Goal: Task Accomplishment & Management: Complete application form

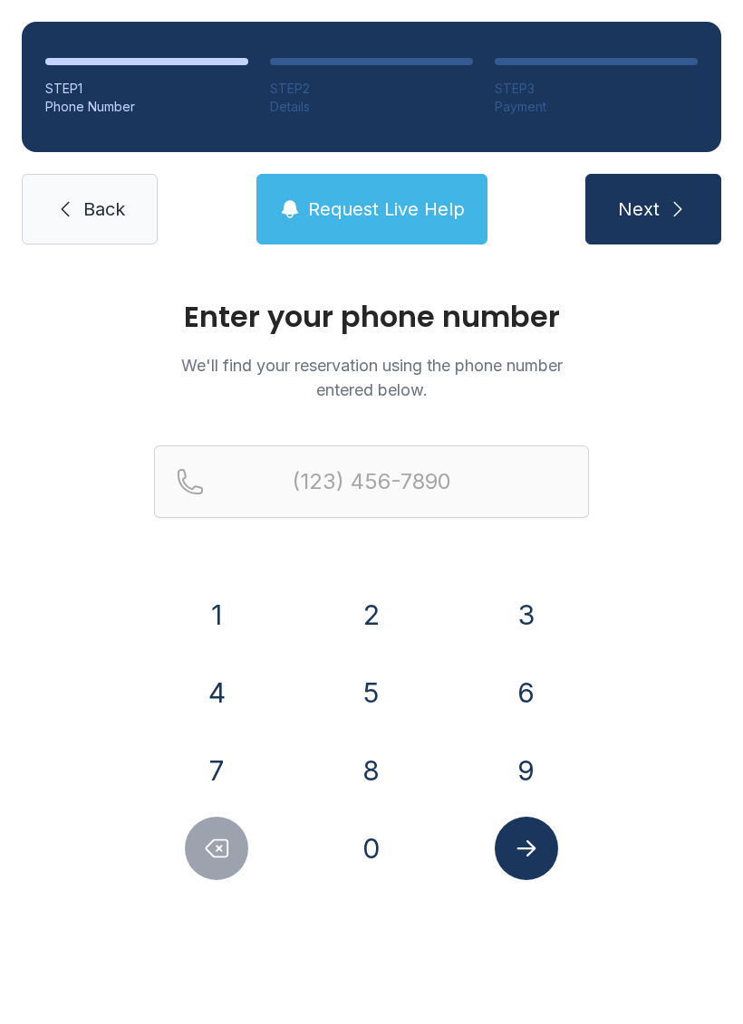
click at [216, 779] on button "7" at bounding box center [216, 770] width 63 height 63
click at [370, 857] on button "0" at bounding box center [371, 848] width 63 height 63
click at [527, 688] on button "6" at bounding box center [526, 692] width 63 height 63
click at [215, 687] on button "4" at bounding box center [216, 692] width 63 height 63
click at [538, 783] on button "9" at bounding box center [526, 770] width 63 height 63
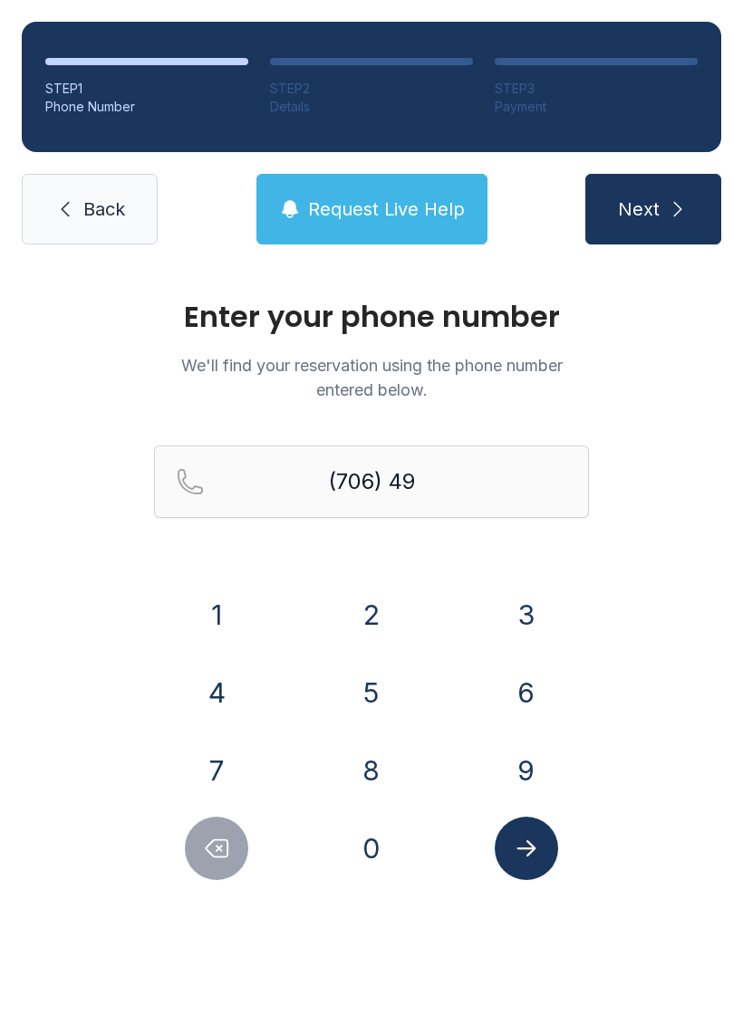
click at [237, 610] on button "1" at bounding box center [216, 614] width 63 height 63
click at [207, 615] on button "1" at bounding box center [216, 614] width 63 height 63
click at [520, 776] on button "9" at bounding box center [526, 770] width 63 height 63
click at [216, 621] on button "1" at bounding box center [216, 614] width 63 height 63
click at [358, 899] on div "Enter your phone number We'll find your reservation using the phone number ente…" at bounding box center [371, 609] width 743 height 687
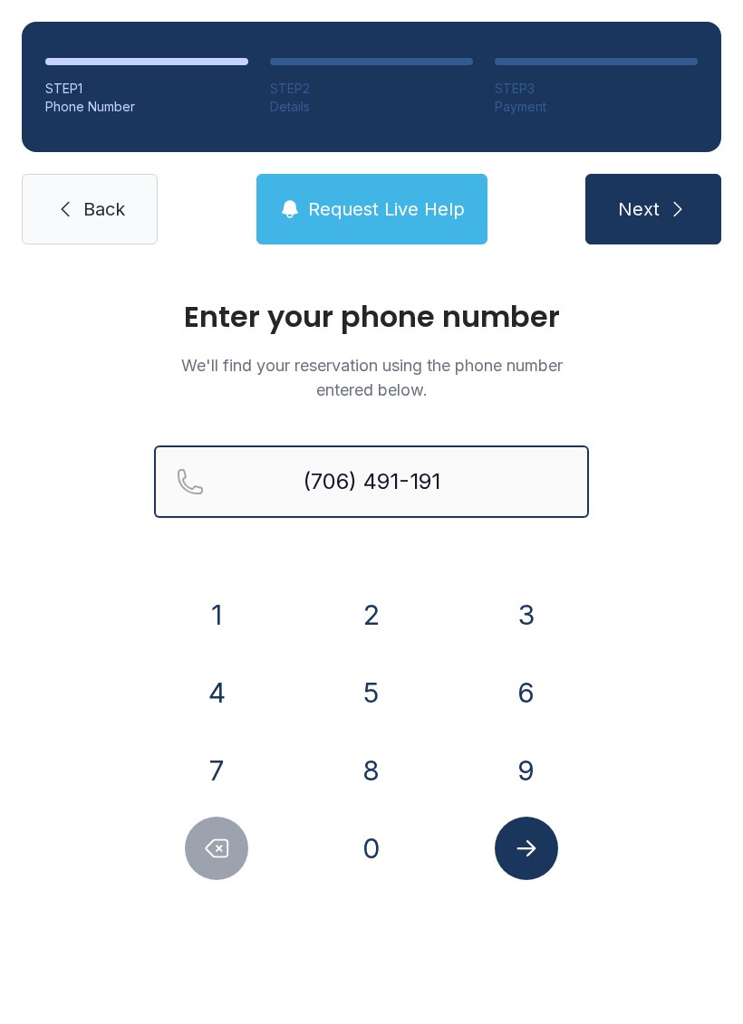
click at [390, 483] on input "(706) 491-191" at bounding box center [371, 482] width 435 height 72
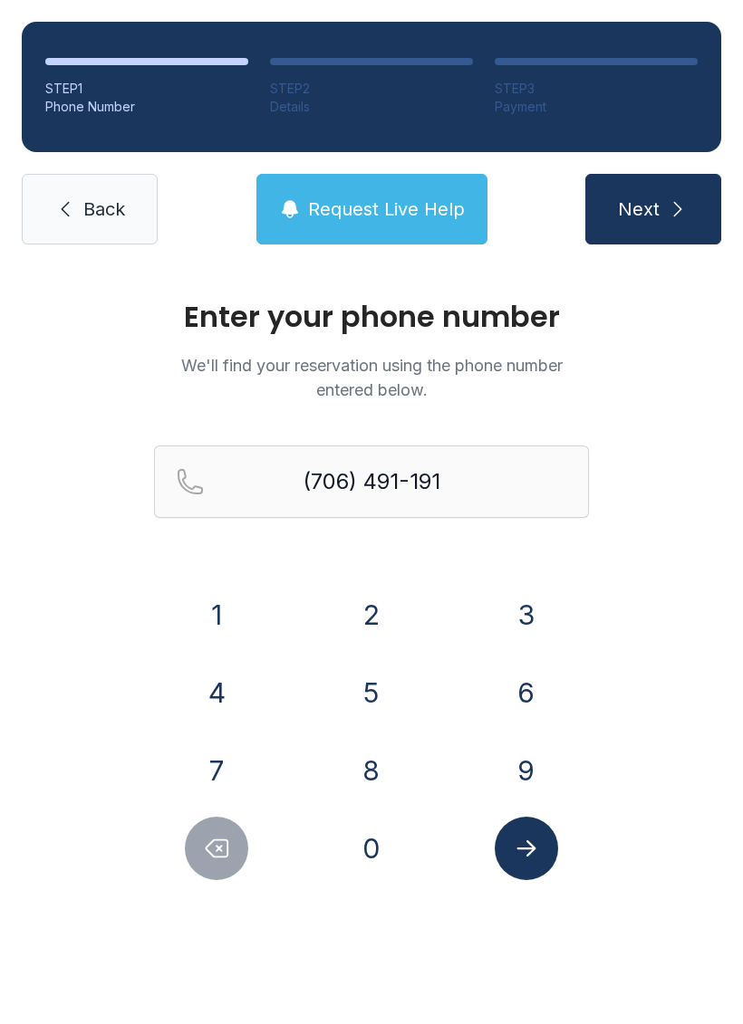
click at [622, 565] on div "Enter your phone number We'll find your reservation using the phone number ente…" at bounding box center [371, 609] width 743 height 687
click at [222, 853] on icon "Delete number" at bounding box center [216, 848] width 27 height 27
click at [217, 845] on icon "Delete number" at bounding box center [216, 848] width 27 height 27
click at [217, 844] on icon "Delete number" at bounding box center [216, 848] width 27 height 27
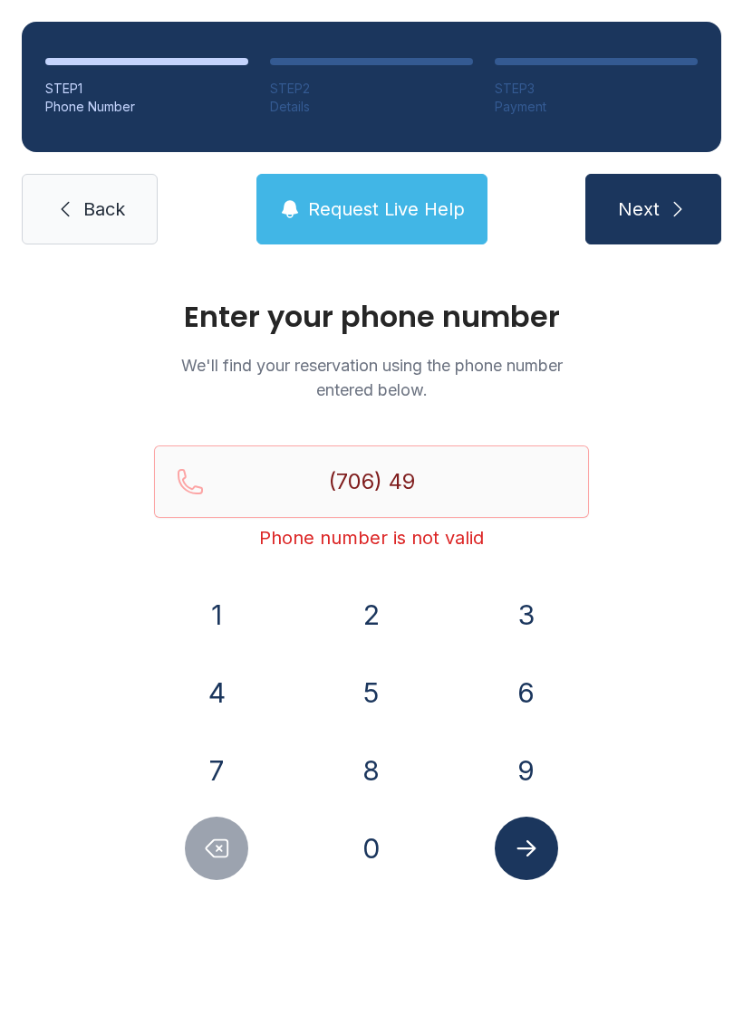
click at [224, 844] on icon "Delete number" at bounding box center [216, 848] width 27 height 27
click at [223, 844] on icon "Delete number" at bounding box center [216, 848] width 27 height 27
click at [221, 853] on icon "Delete number" at bounding box center [216, 848] width 27 height 27
click at [524, 695] on button "6" at bounding box center [526, 692] width 63 height 63
click at [367, 755] on button "8" at bounding box center [371, 770] width 63 height 63
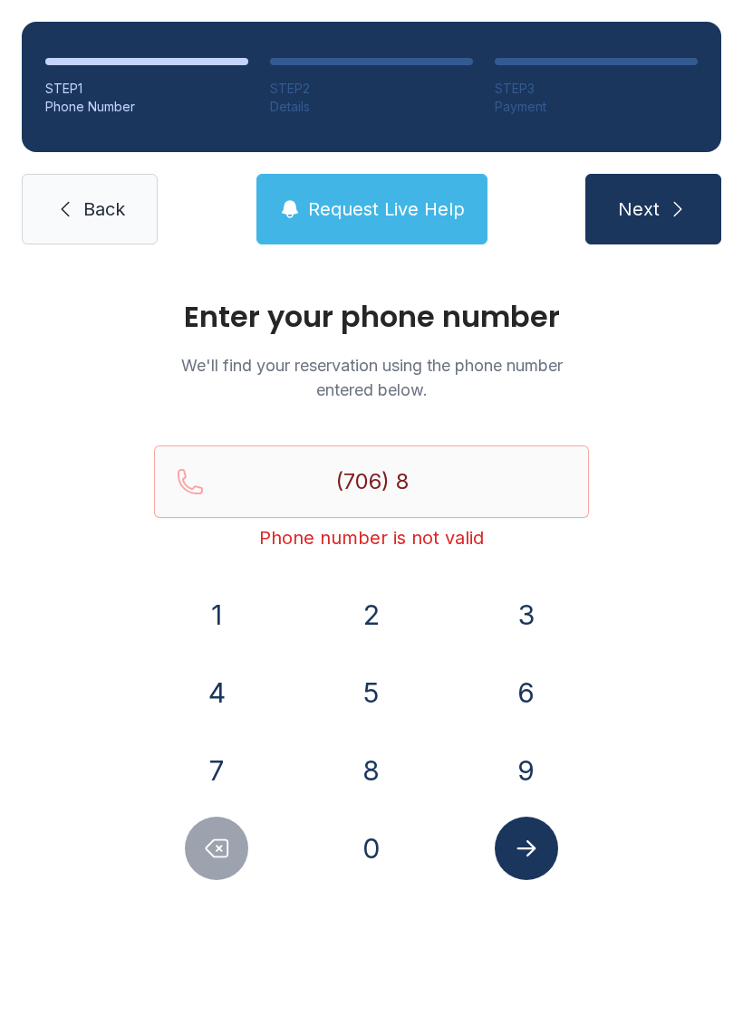
click at [529, 687] on button "6" at bounding box center [526, 692] width 63 height 63
click at [528, 687] on button "6" at bounding box center [526, 692] width 63 height 63
click at [209, 611] on button "1" at bounding box center [216, 614] width 63 height 63
click at [515, 774] on button "9" at bounding box center [526, 770] width 63 height 63
click at [215, 620] on button "1" at bounding box center [216, 614] width 63 height 63
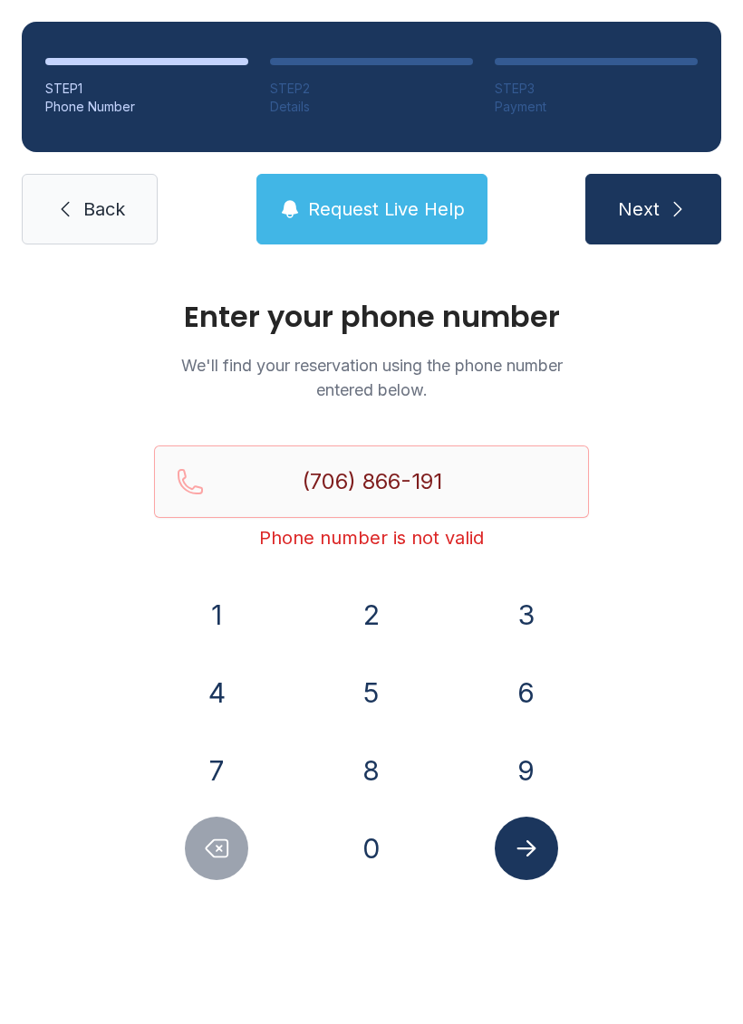
click at [376, 854] on button "0" at bounding box center [371, 848] width 63 height 63
type input "[PHONE_NUMBER]"
click at [520, 850] on icon "Submit lookup form" at bounding box center [526, 848] width 27 height 27
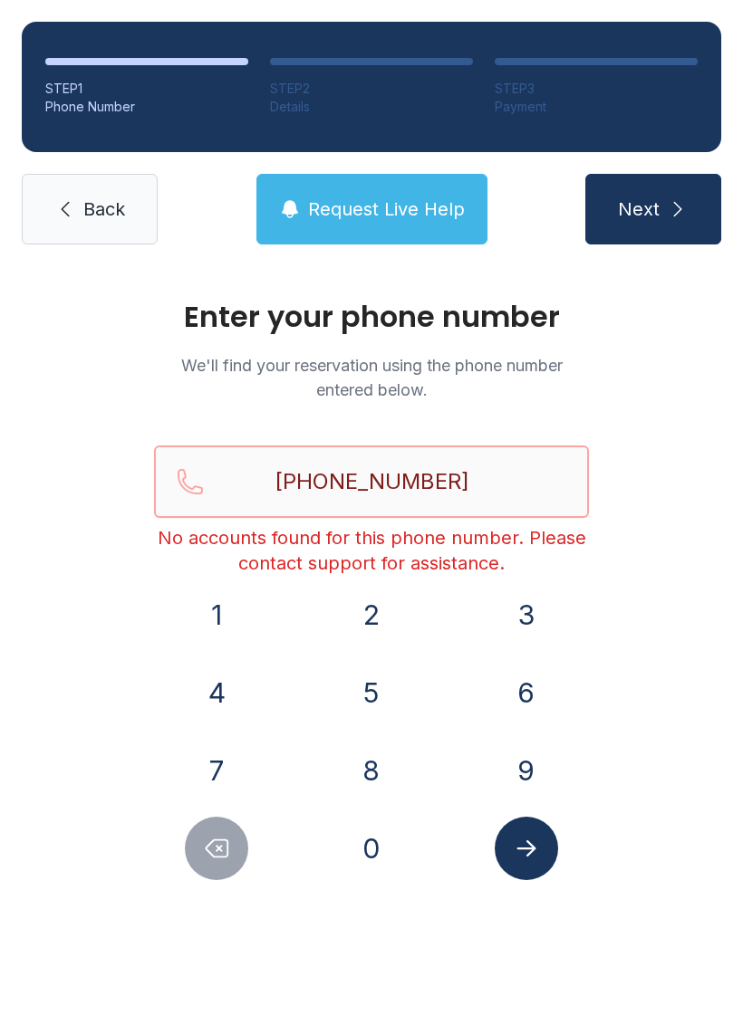
click at [378, 478] on input "[PHONE_NUMBER]" at bounding box center [371, 482] width 435 height 72
click at [653, 207] on span "Next" at bounding box center [639, 209] width 42 height 25
click at [641, 213] on span "Next" at bounding box center [639, 209] width 42 height 25
click at [671, 191] on button "Next" at bounding box center [653, 209] width 136 height 71
click at [100, 221] on span "Back" at bounding box center [104, 209] width 42 height 25
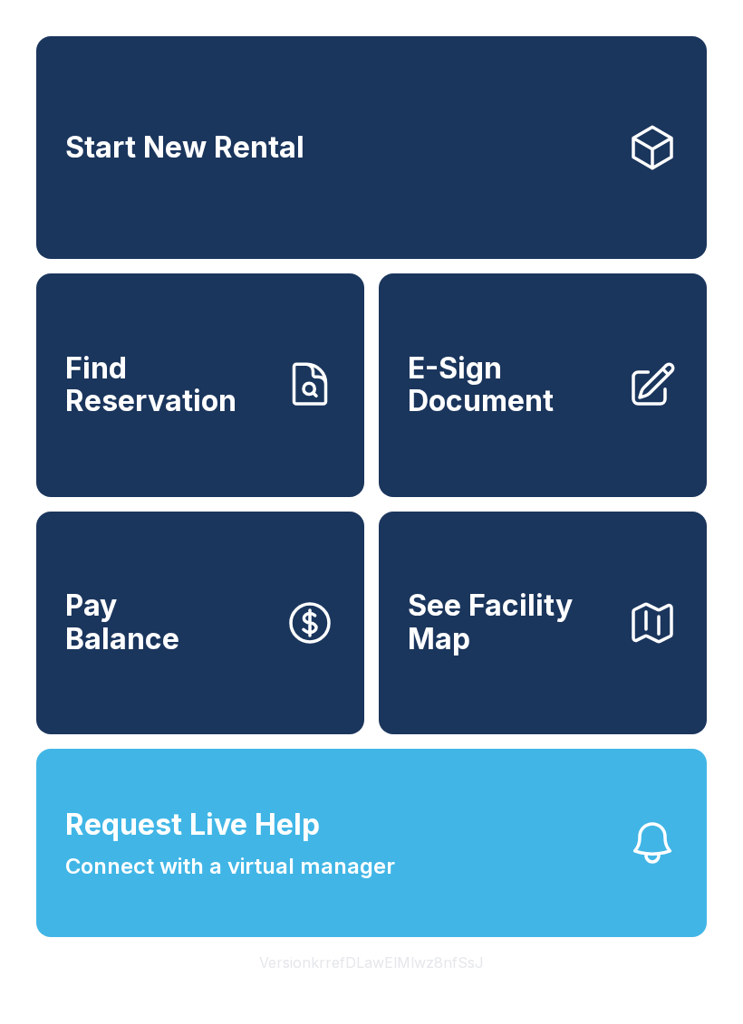
click at [216, 418] on span "Find Reservation" at bounding box center [167, 385] width 205 height 66
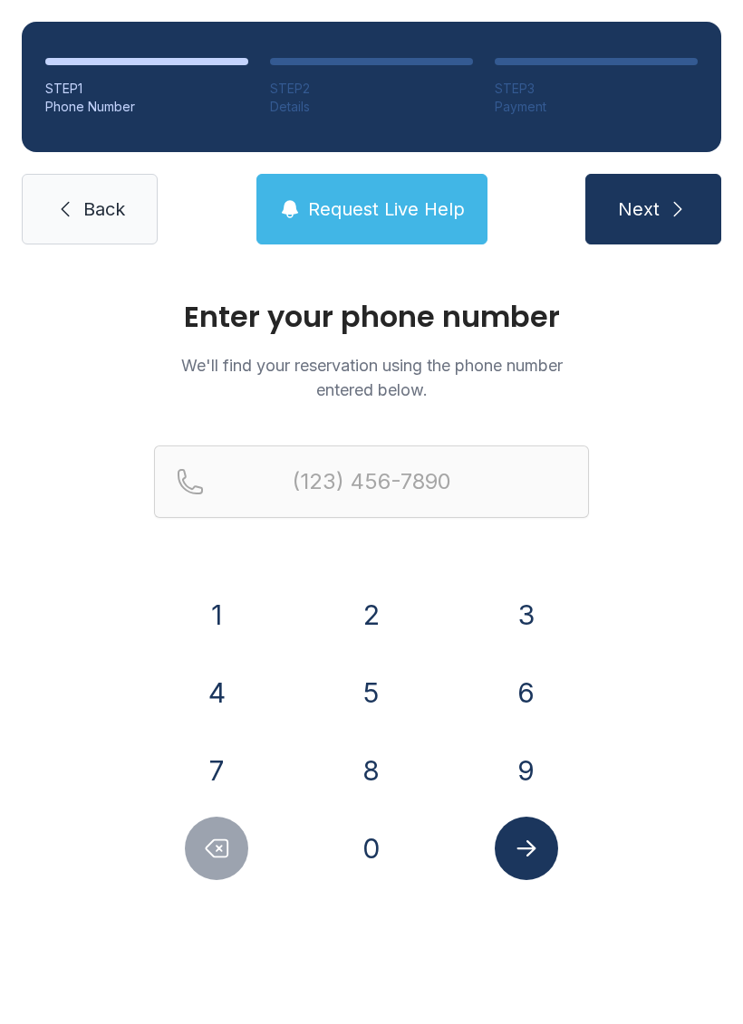
click at [210, 757] on button "7" at bounding box center [216, 770] width 63 height 63
click at [372, 857] on button "0" at bounding box center [371, 848] width 63 height 63
click at [524, 693] on button "6" at bounding box center [526, 692] width 63 height 63
click at [370, 769] on button "8" at bounding box center [371, 770] width 63 height 63
click at [518, 692] on button "6" at bounding box center [526, 692] width 63 height 63
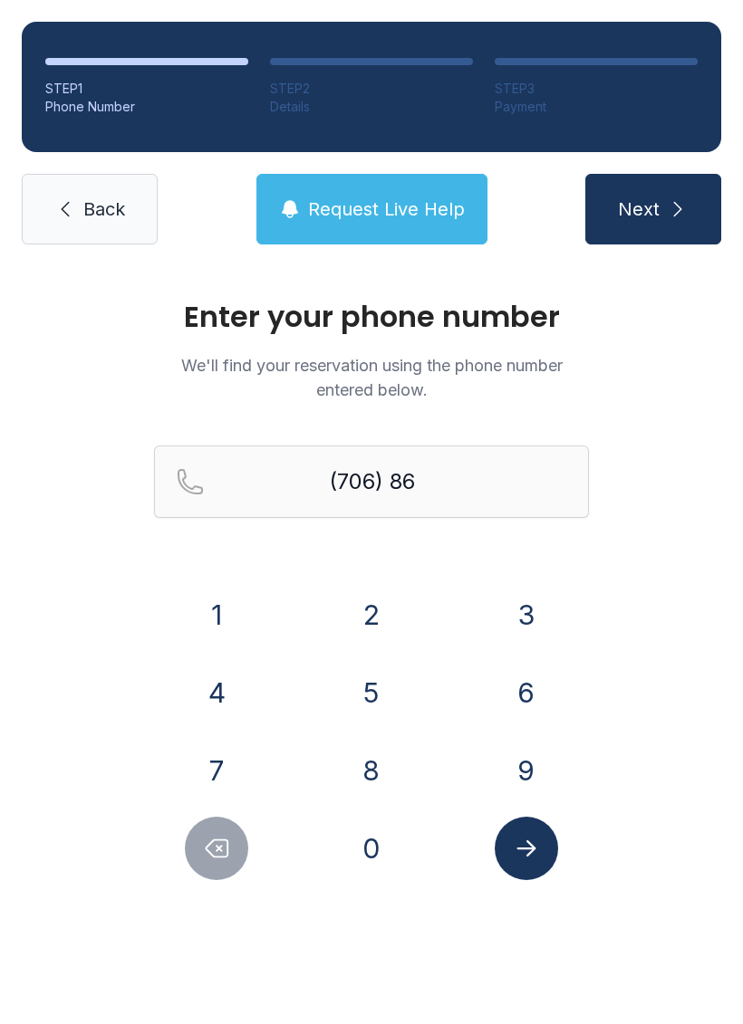
click at [530, 683] on button "6" at bounding box center [526, 692] width 63 height 63
click at [222, 854] on icon "Delete number" at bounding box center [216, 848] width 27 height 27
click at [221, 854] on icon "Delete number" at bounding box center [216, 848] width 27 height 27
click at [372, 782] on button "8" at bounding box center [371, 770] width 63 height 63
click at [522, 697] on button "6" at bounding box center [526, 692] width 63 height 63
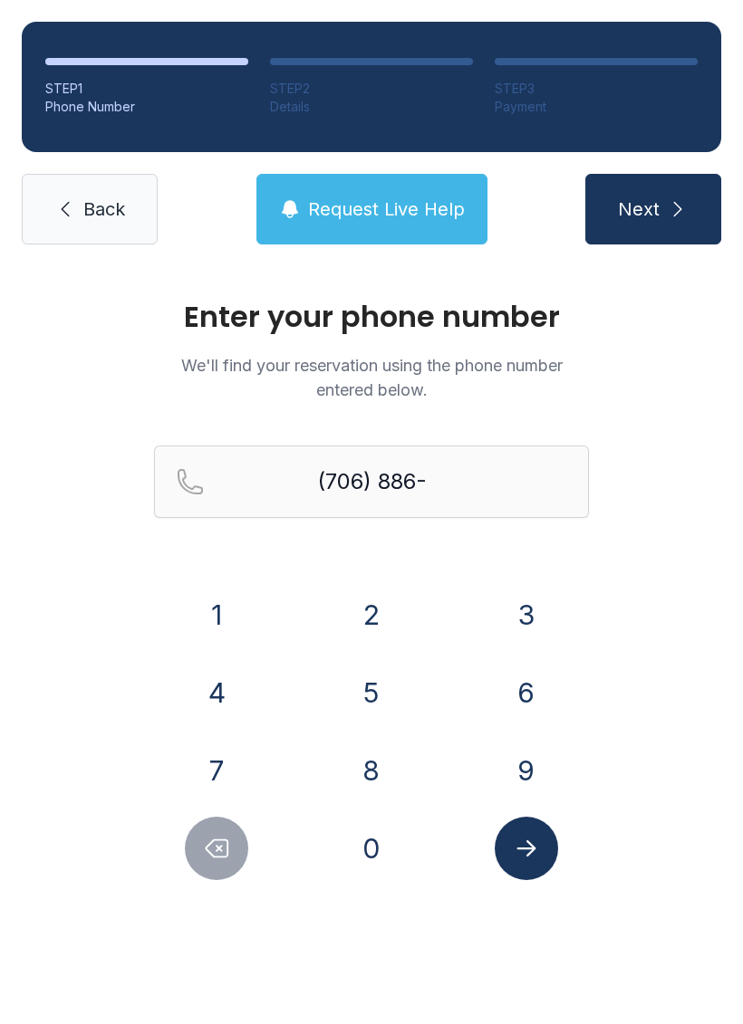
click at [216, 620] on button "1" at bounding box center [216, 614] width 63 height 63
click at [531, 773] on button "9" at bounding box center [526, 770] width 63 height 63
click at [216, 606] on button "1" at bounding box center [216, 614] width 63 height 63
click at [375, 868] on button "0" at bounding box center [371, 848] width 63 height 63
type input "[PHONE_NUMBER]"
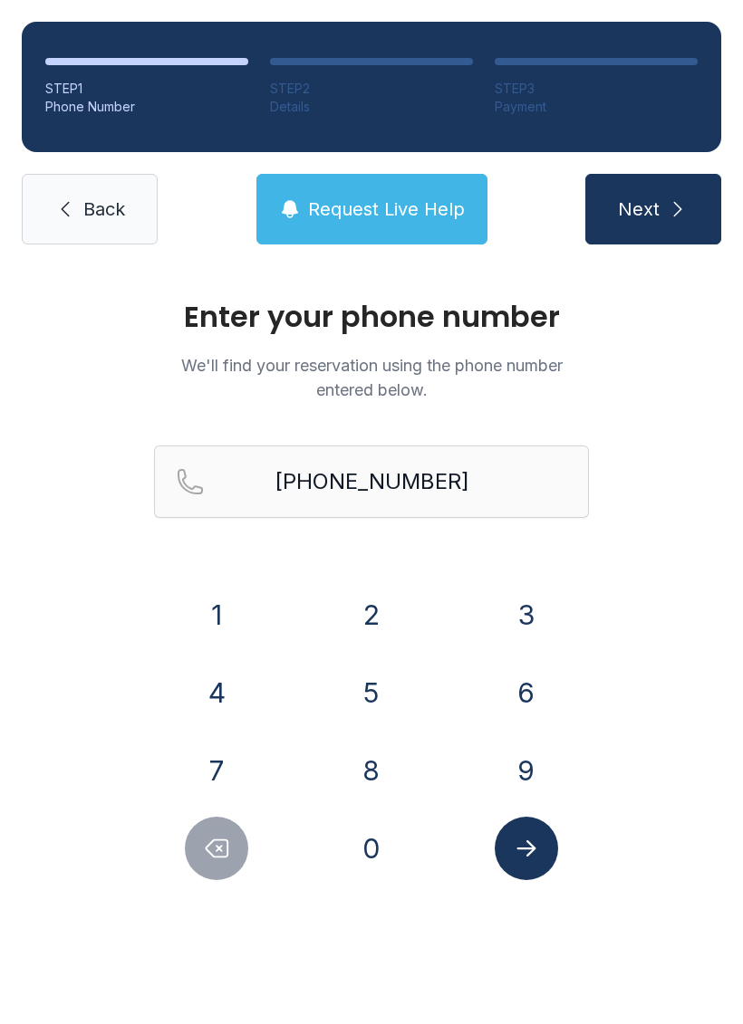
click at [667, 200] on icon "submit" at bounding box center [678, 209] width 22 height 22
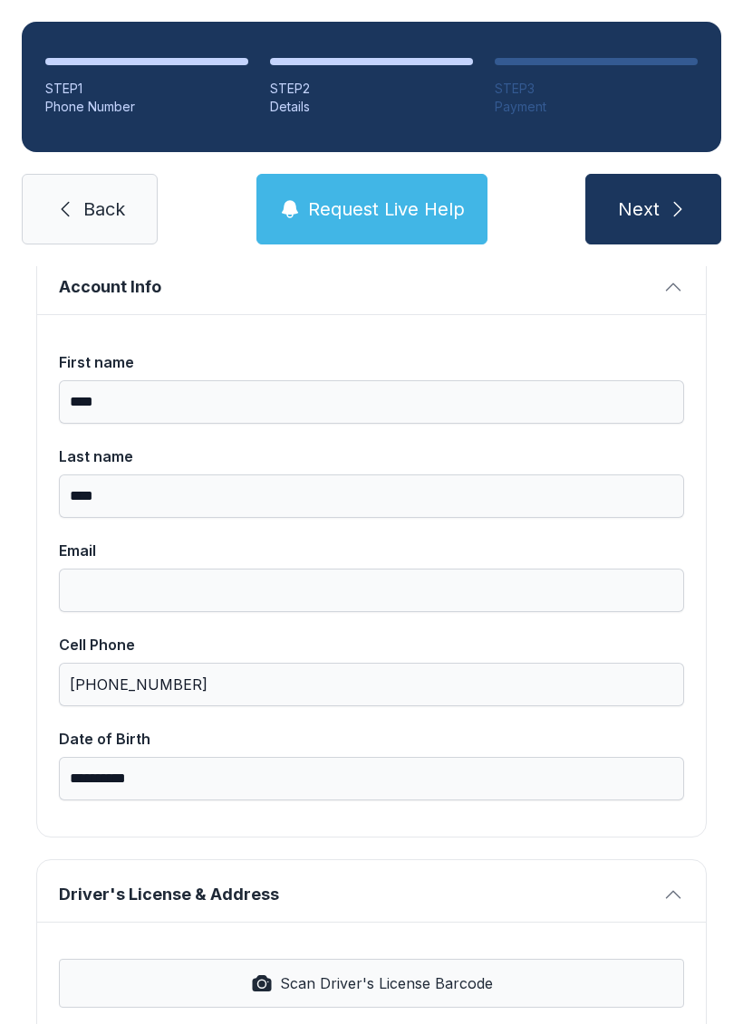
scroll to position [117, 0]
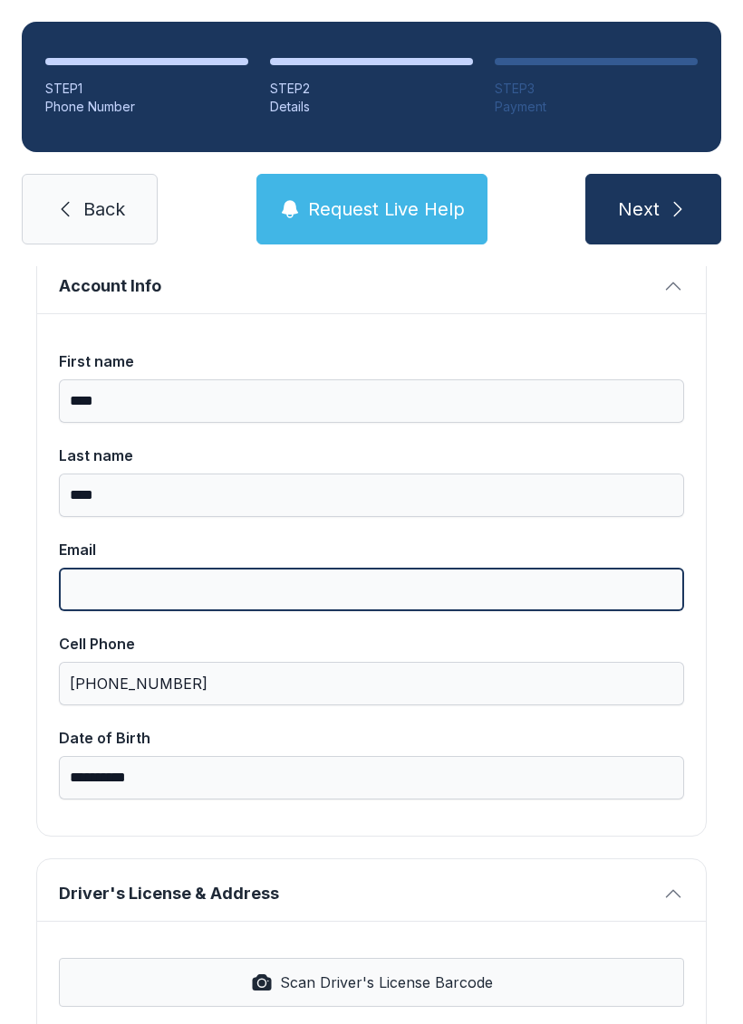
click at [197, 585] on input "Email" at bounding box center [371, 589] width 625 height 43
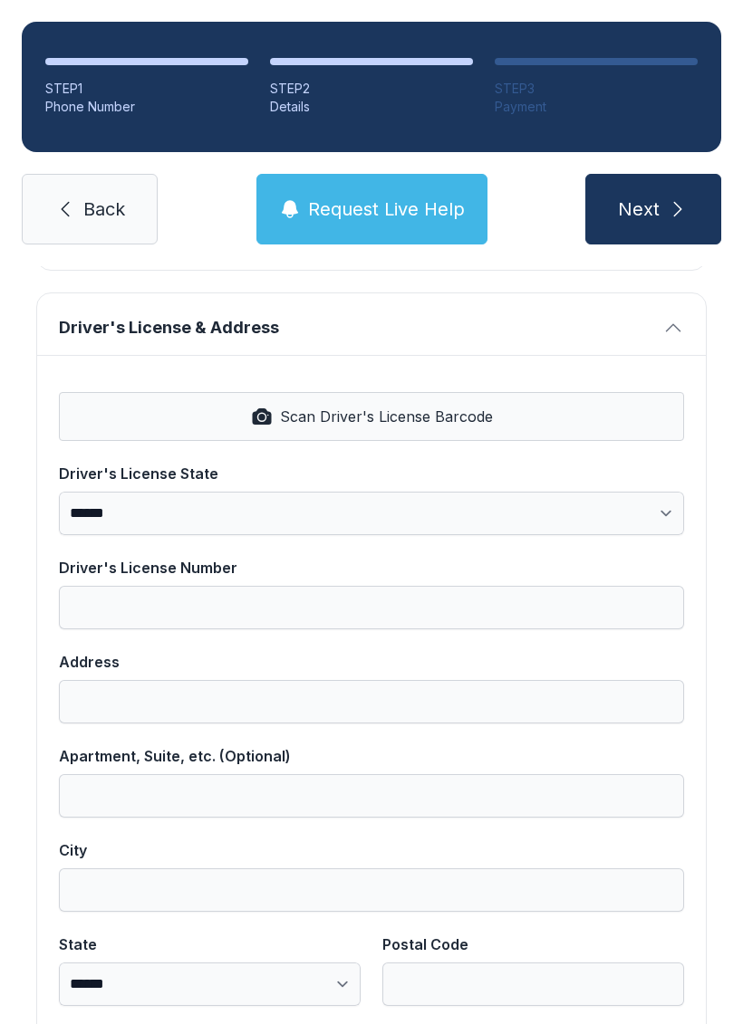
scroll to position [689, 0]
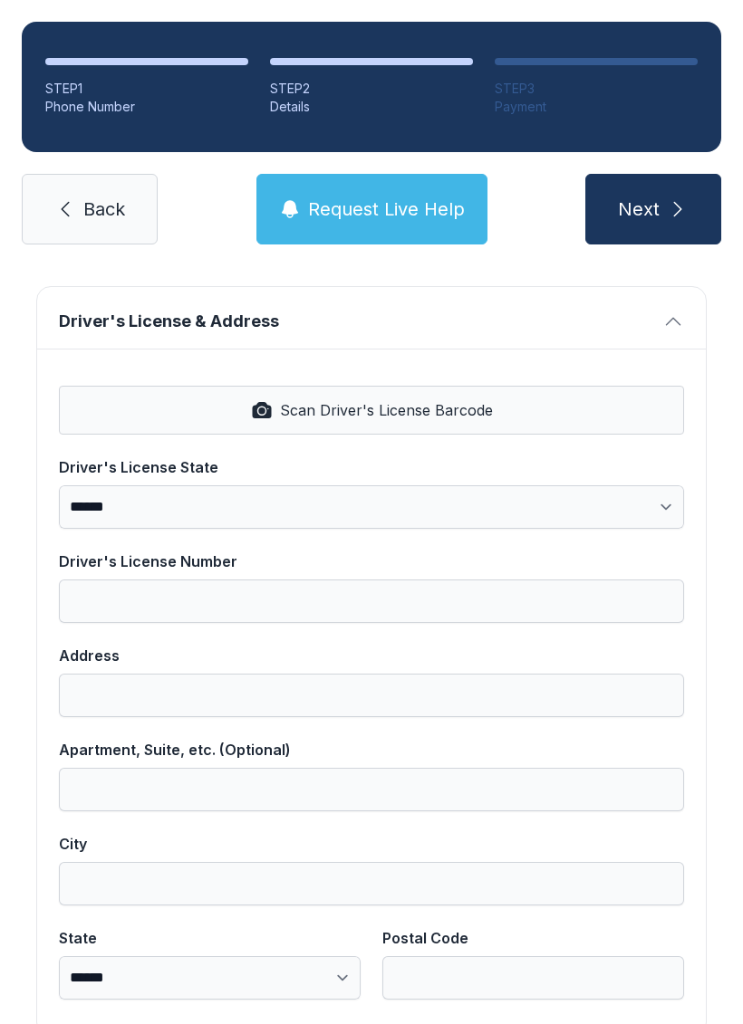
type input "**********"
click at [422, 405] on span "Scan Driver's License Barcode" at bounding box center [386, 410] width 213 height 22
select select "**"
type input "*********"
type input "**********"
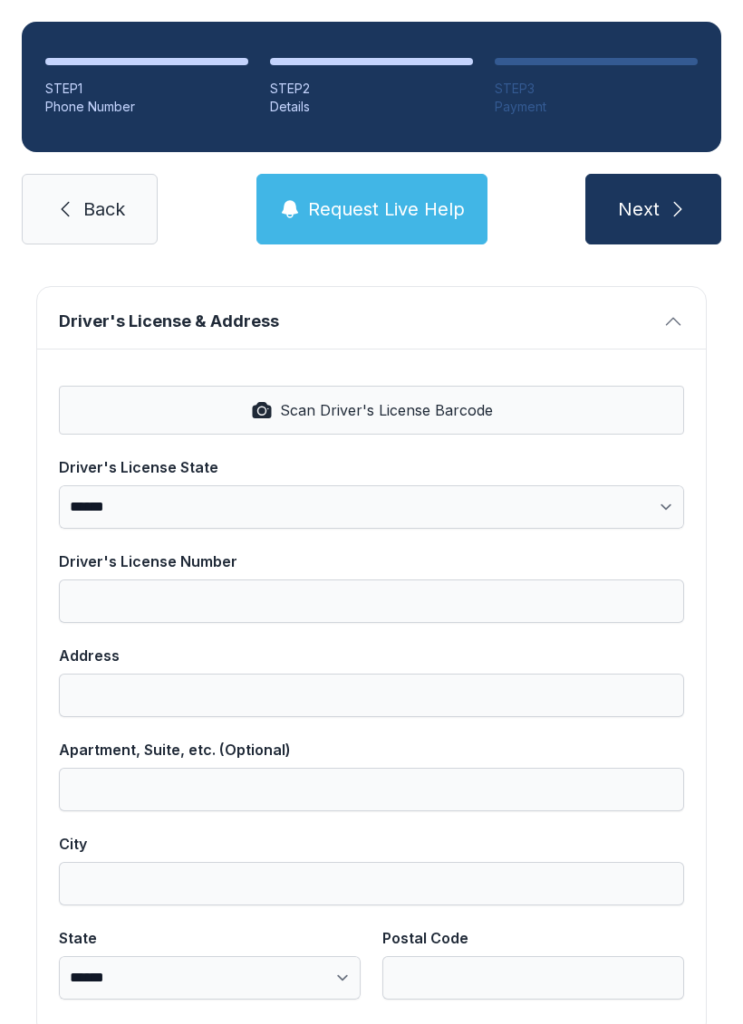
type input "******"
select select "**"
type input "*****"
click at [455, 412] on span "Scan Driver's License Barcode" at bounding box center [386, 410] width 213 height 22
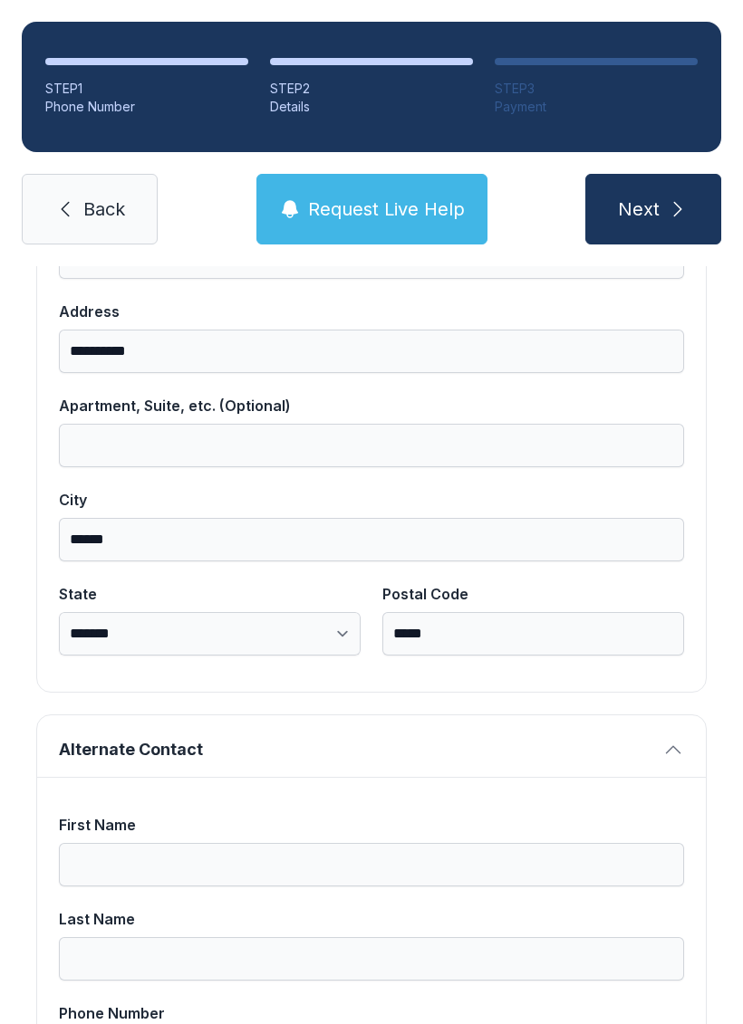
scroll to position [1031, 0]
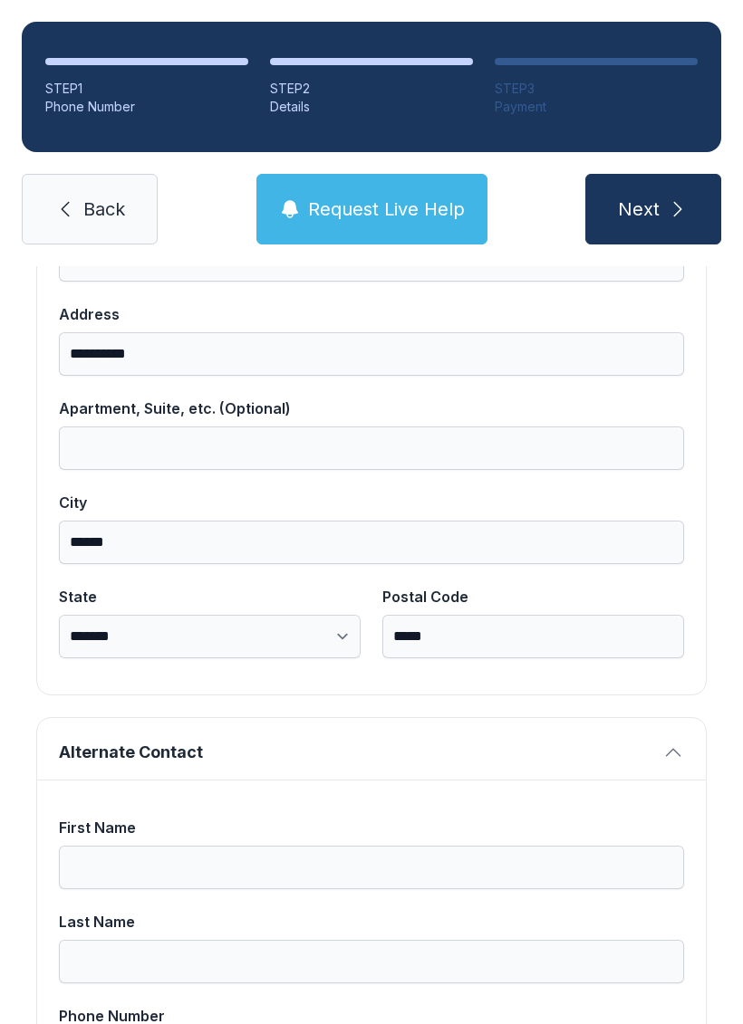
click at [648, 201] on span "Next" at bounding box center [639, 209] width 42 height 25
type input "*"
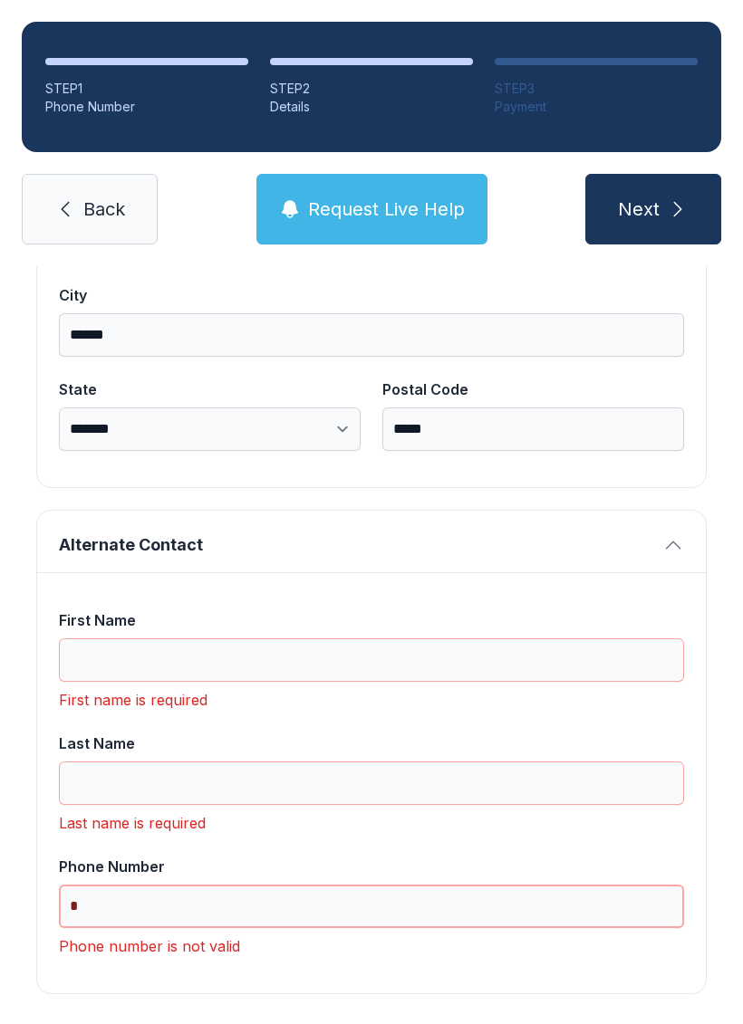
scroll to position [1236, 0]
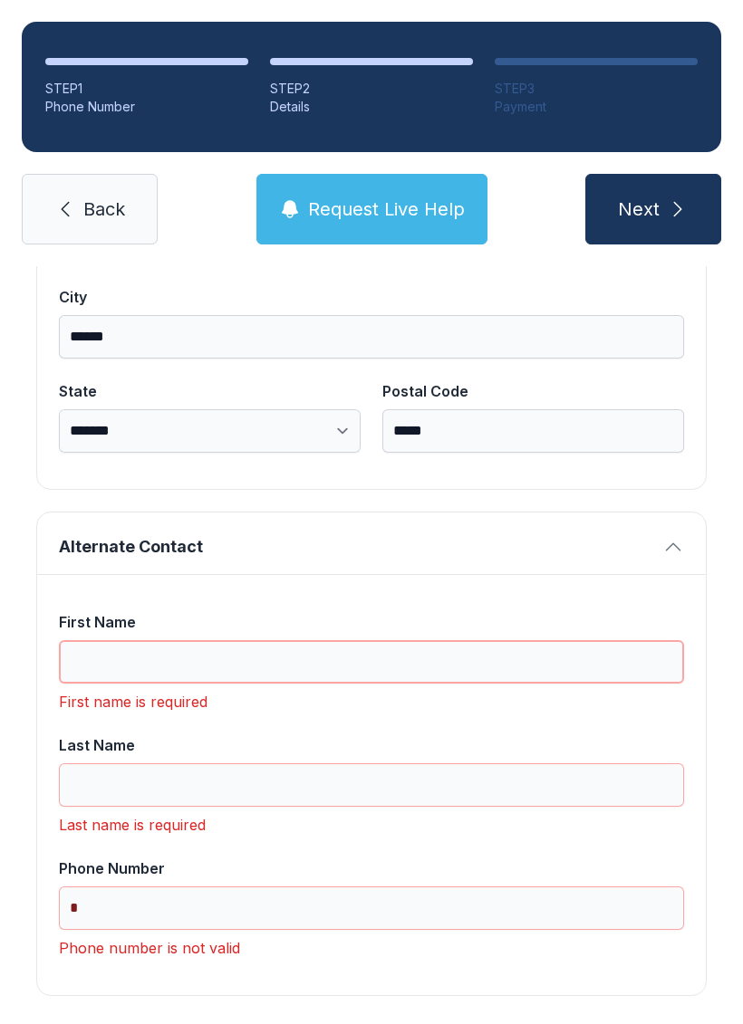
click at [321, 661] on input "First Name" at bounding box center [371, 661] width 625 height 43
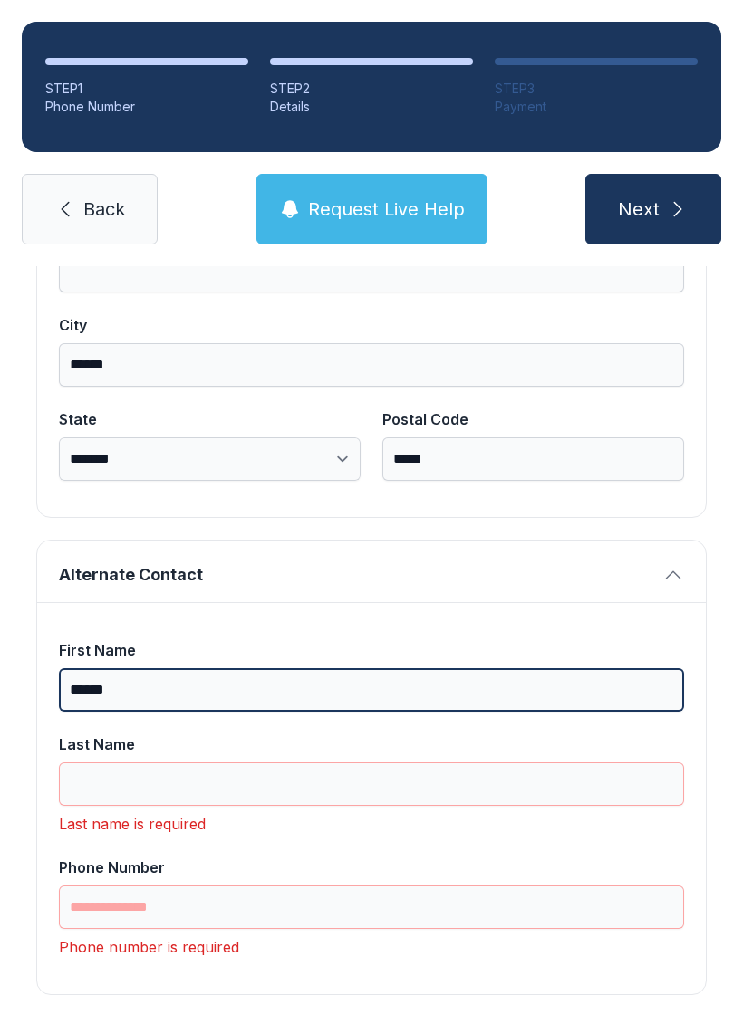
scroll to position [1207, 0]
type input "******"
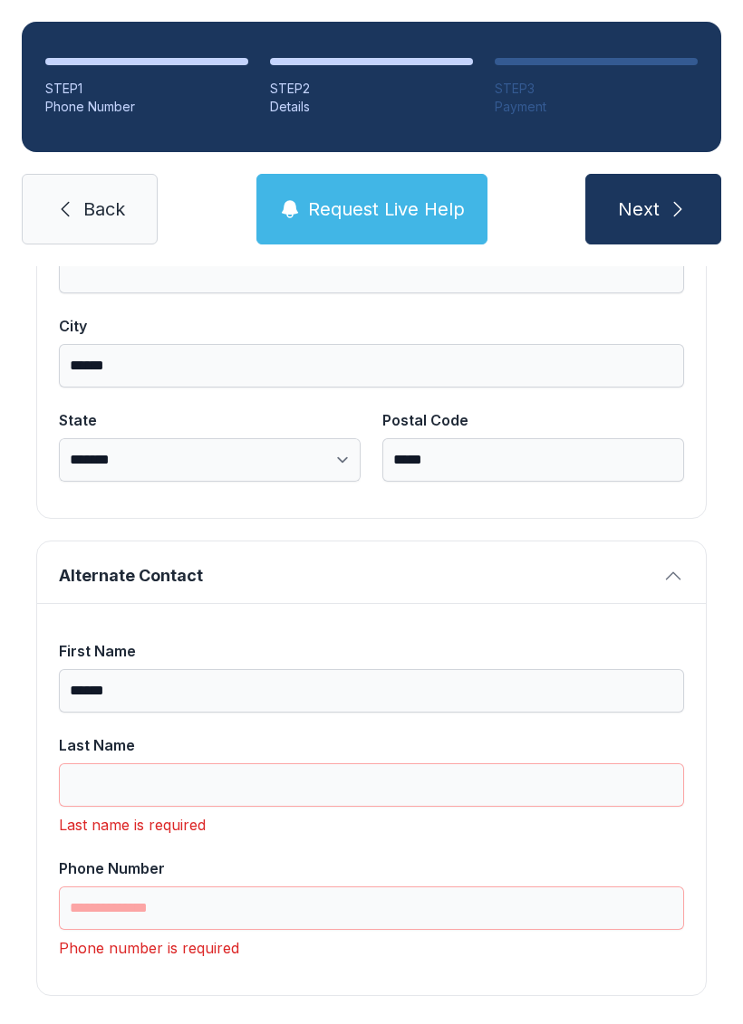
click at [658, 632] on div "First Name ****** Last Name Last name is required Phone Number Phone number is …" at bounding box center [371, 799] width 668 height 392
click at [303, 791] on input "Last Name" at bounding box center [371, 785] width 625 height 43
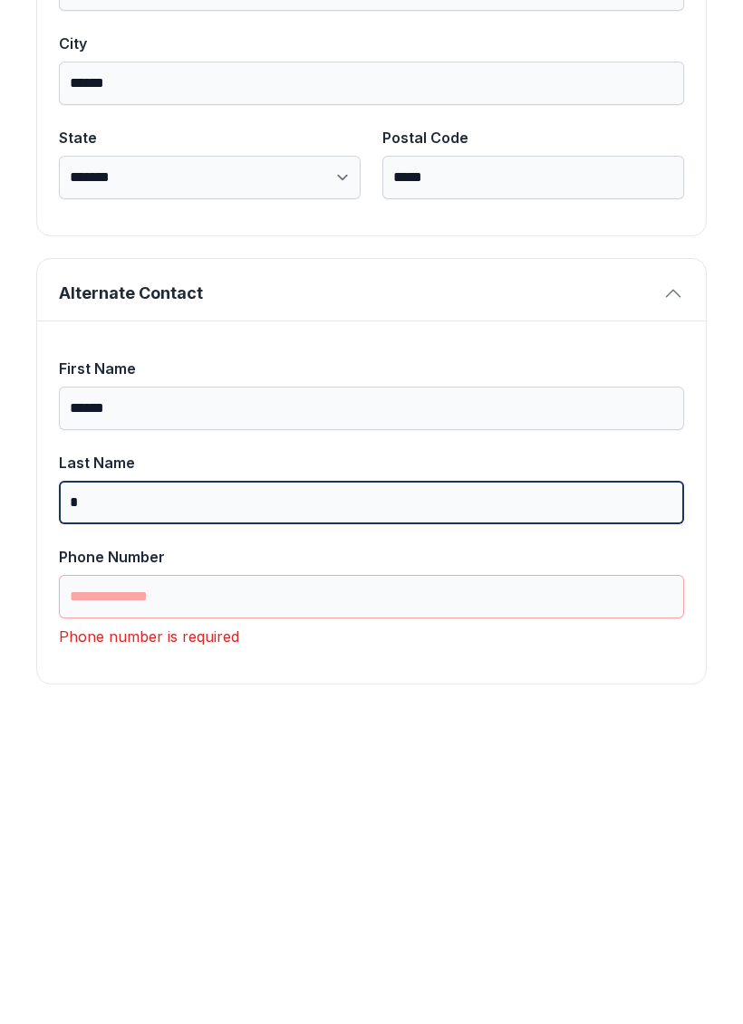
scroll to position [1178, 0]
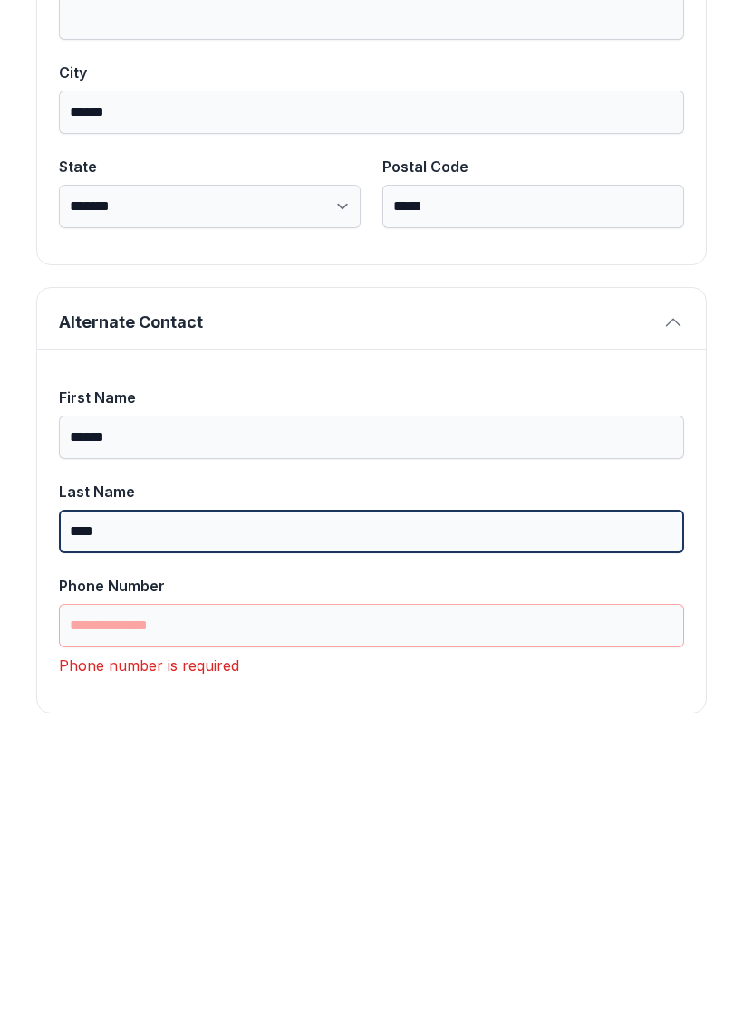
type input "****"
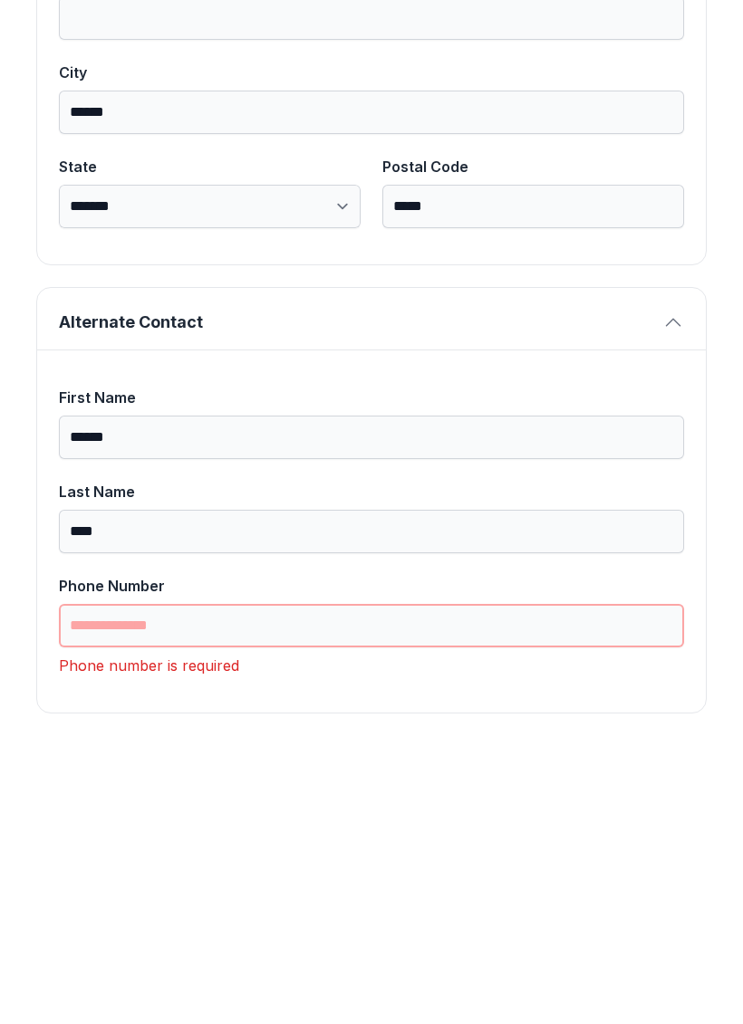
click at [315, 887] on input "Phone Number" at bounding box center [371, 908] width 625 height 43
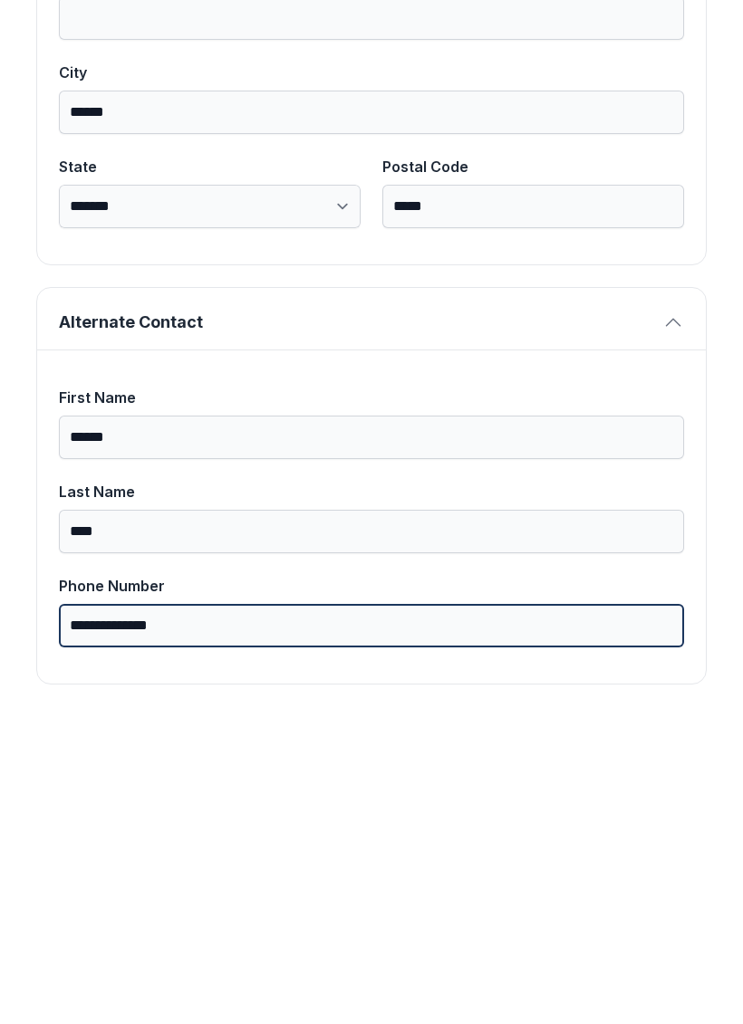
scroll to position [1149, 0]
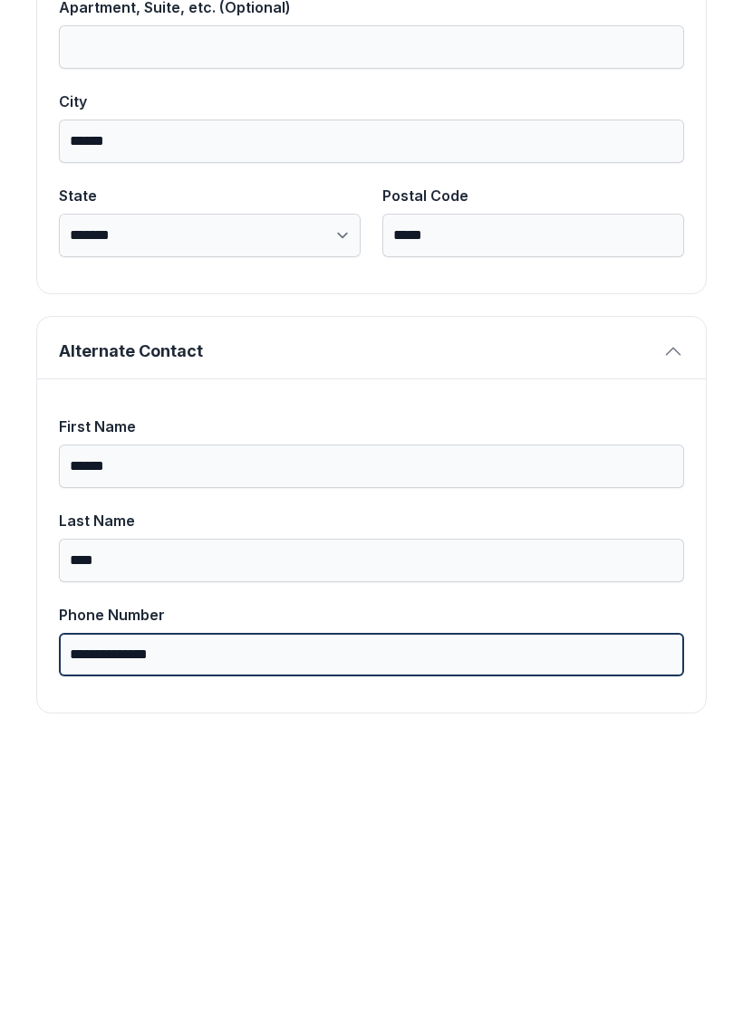
type input "**********"
click at [652, 174] on button "Next" at bounding box center [653, 209] width 136 height 71
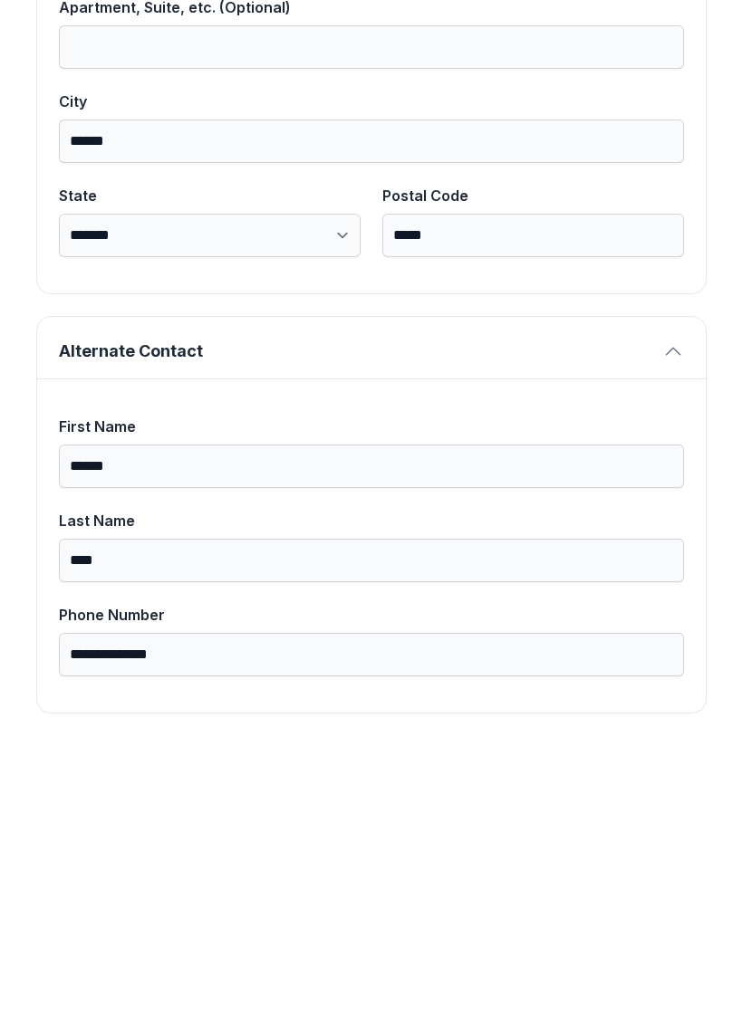
click at [558, 701] on div "**********" at bounding box center [371, 93] width 743 height 1952
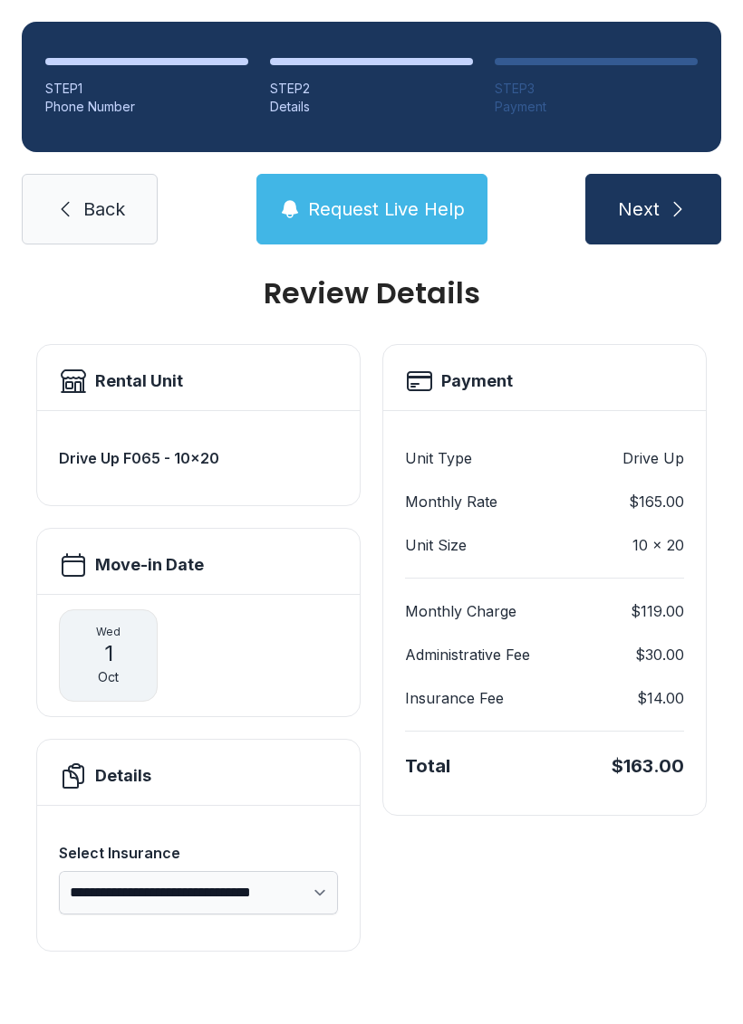
scroll to position [0, 0]
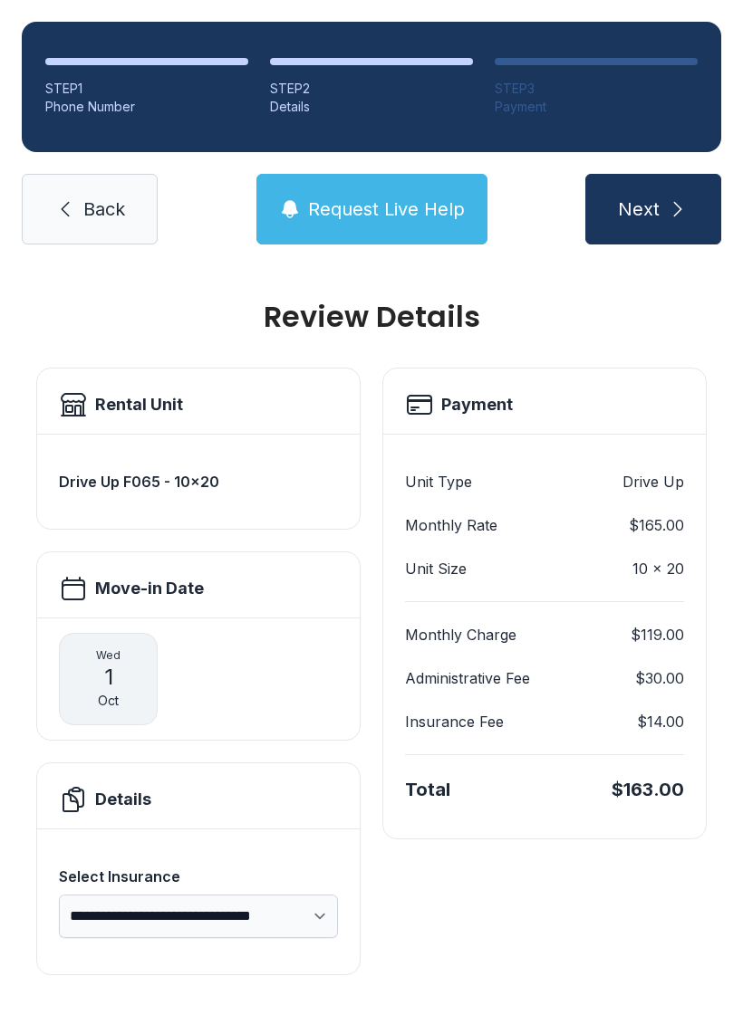
click at [657, 197] on span "Next" at bounding box center [639, 209] width 42 height 25
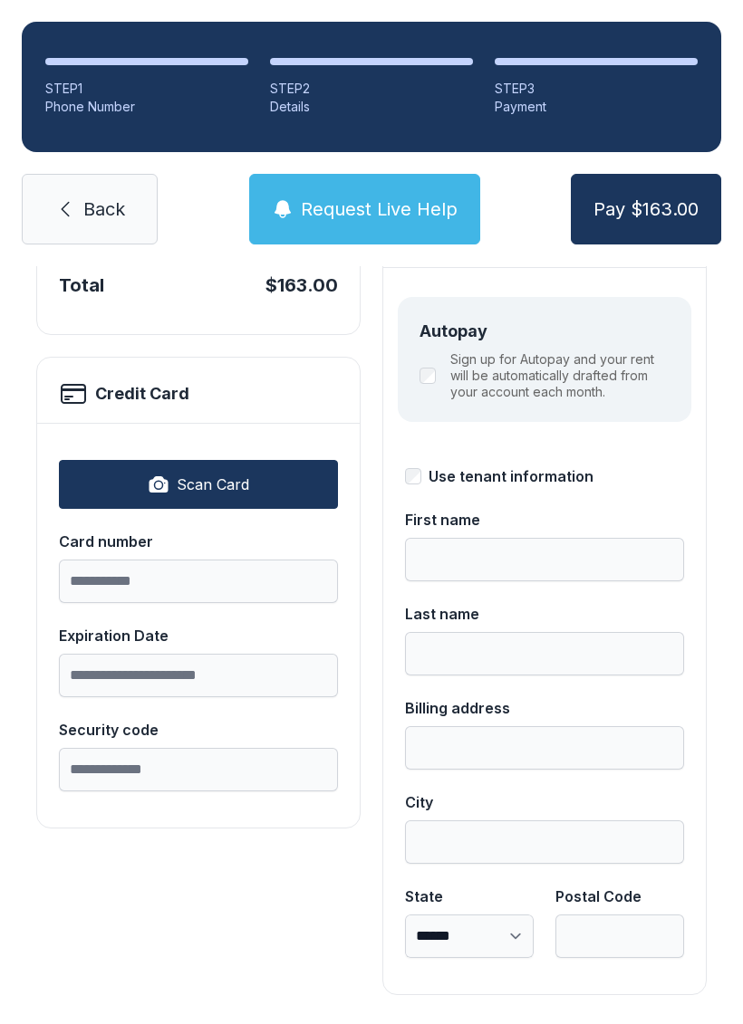
scroll to position [197, 0]
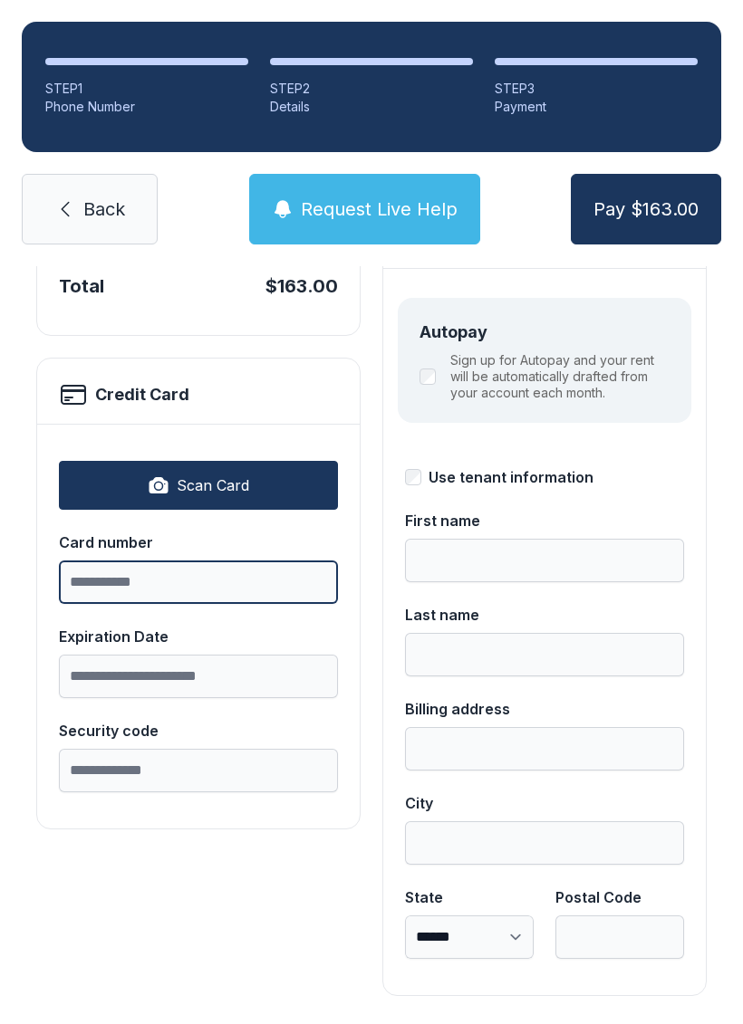
click at [173, 594] on input "Card number" at bounding box center [198, 582] width 279 height 43
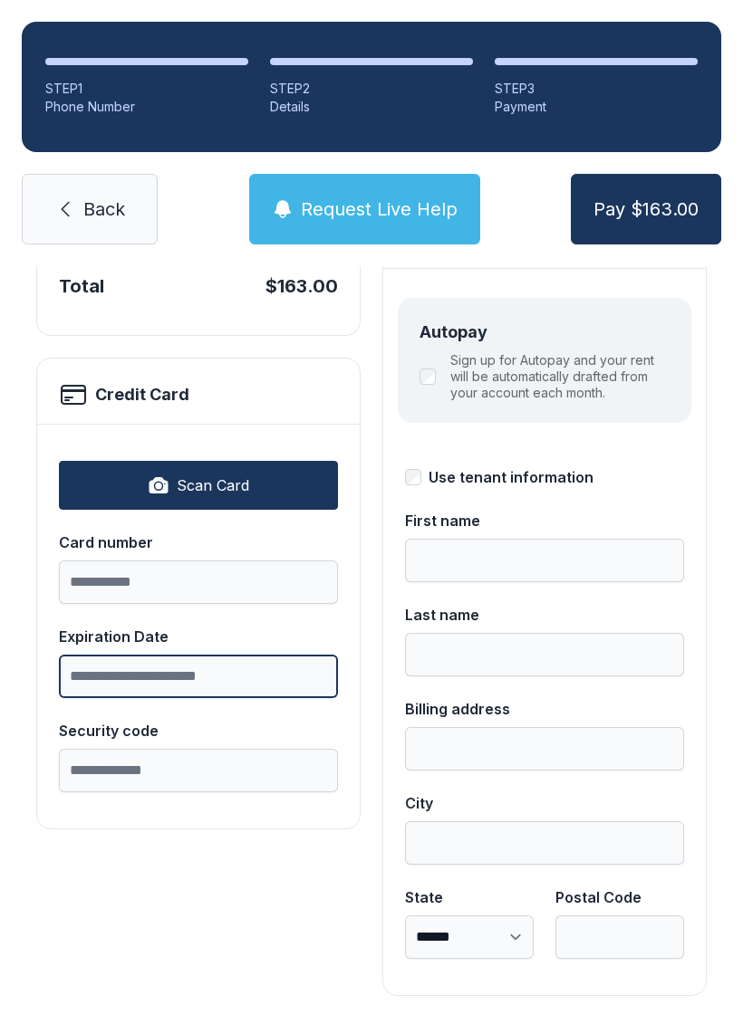
click at [191, 664] on label "Expiration Date" at bounding box center [198, 662] width 279 height 72
click at [191, 664] on input "Expiration Date" at bounding box center [198, 676] width 279 height 43
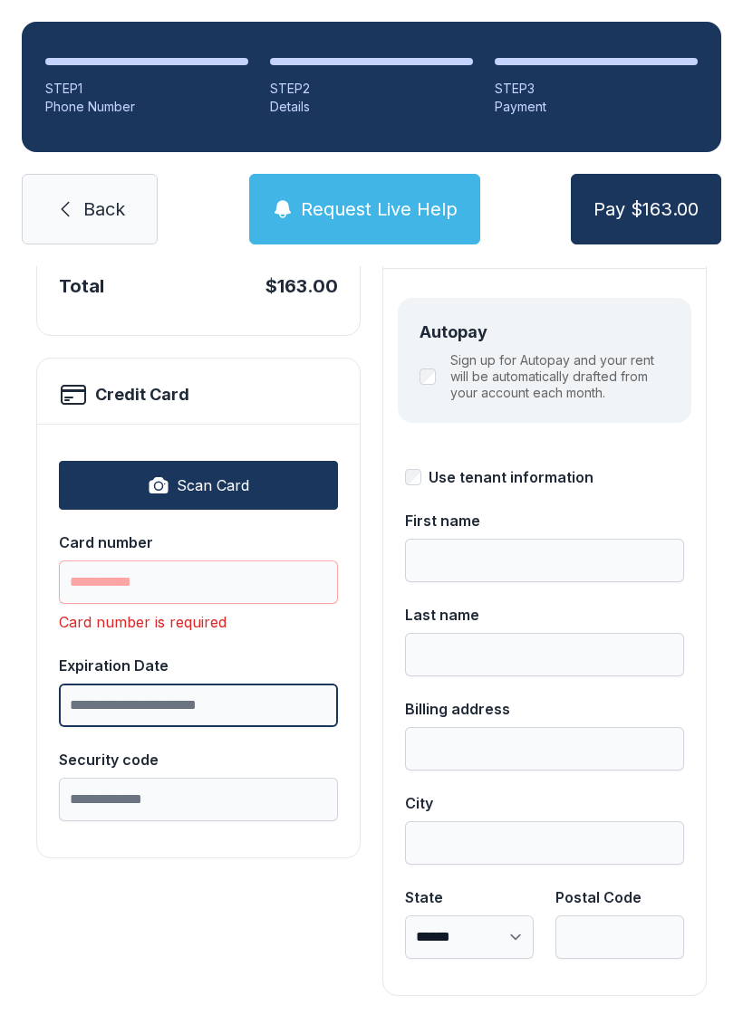
scroll to position [44, 0]
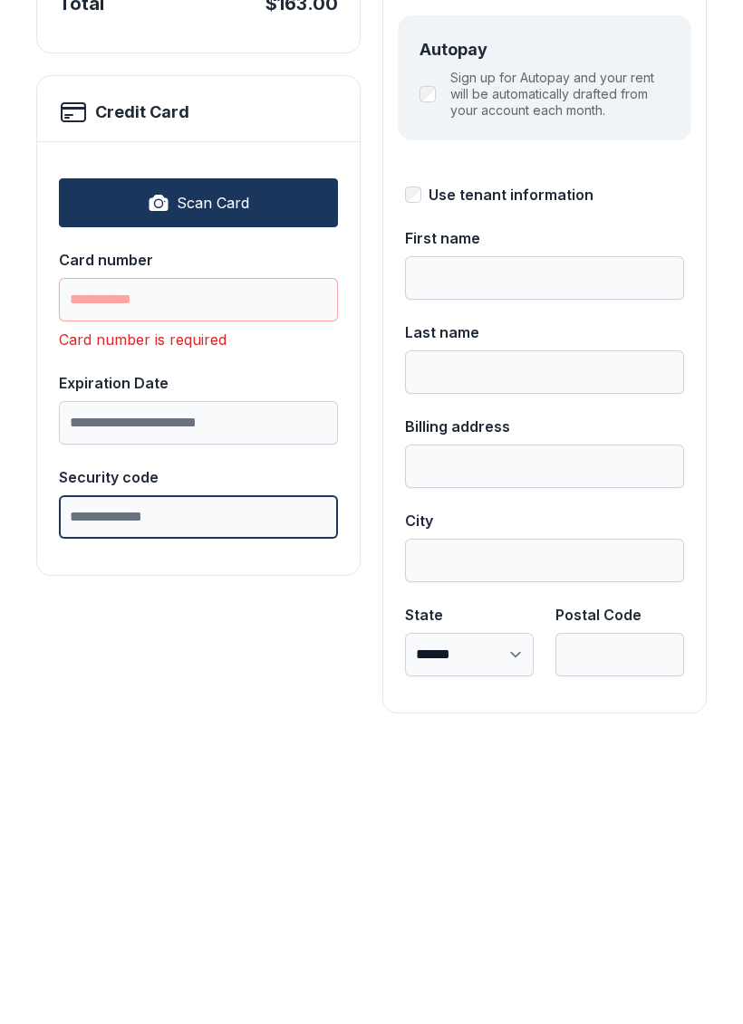
click at [172, 778] on input "Security code" at bounding box center [198, 799] width 279 height 43
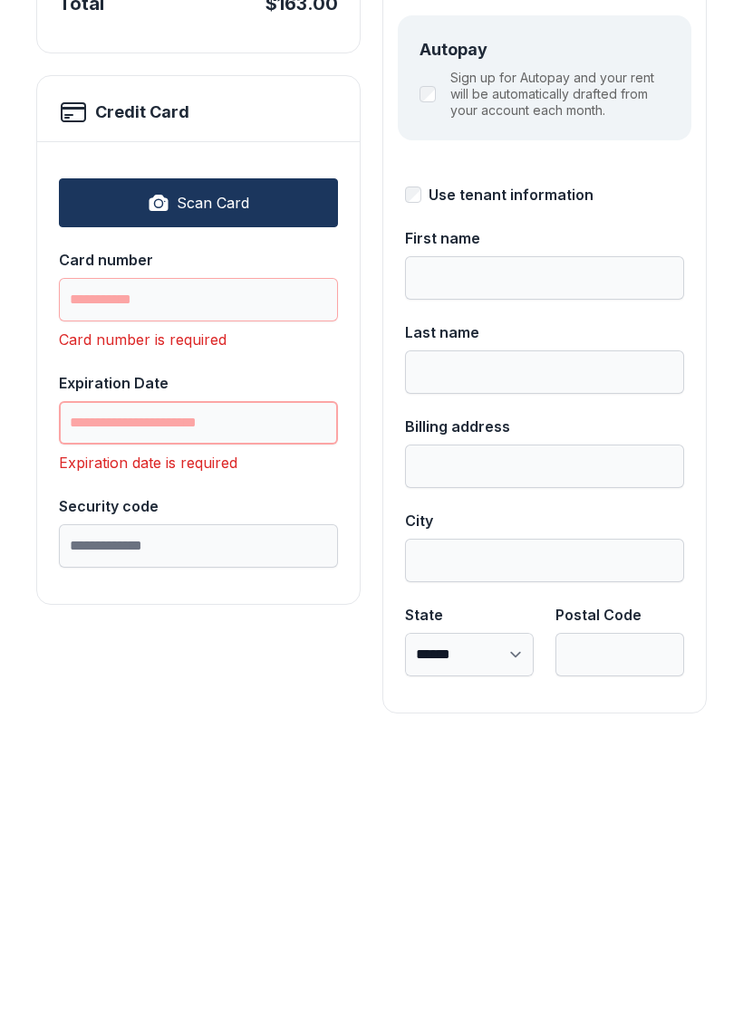
click at [191, 684] on input "Expiration Date" at bounding box center [198, 705] width 279 height 43
click at [206, 561] on input "Card number" at bounding box center [198, 582] width 279 height 43
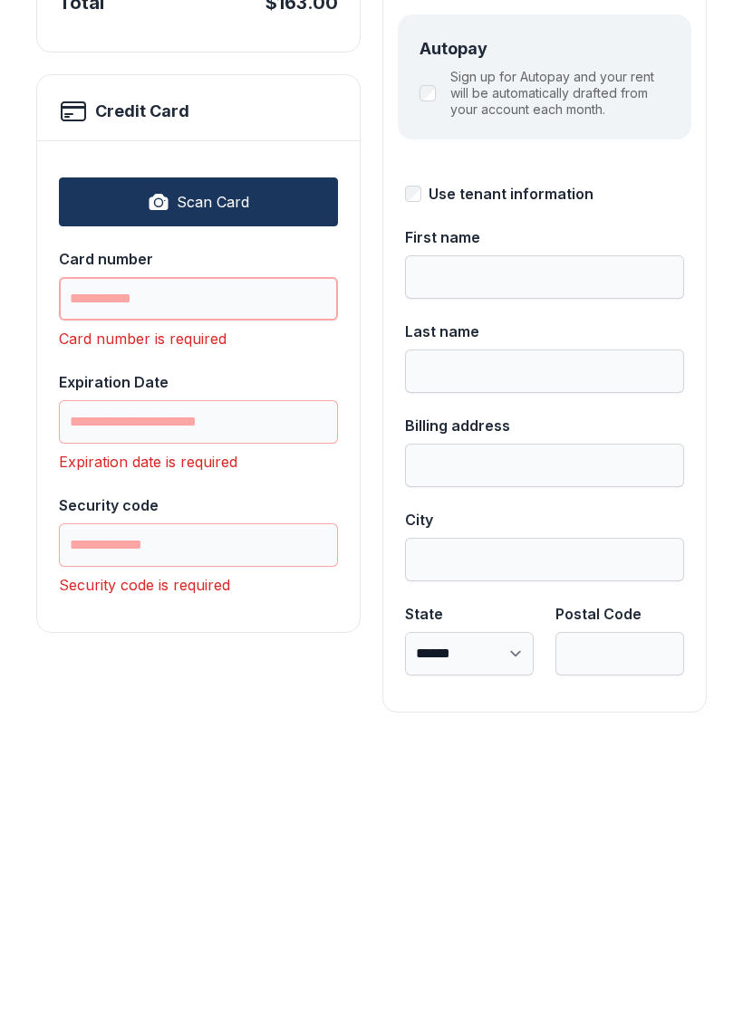
scroll to position [197, 0]
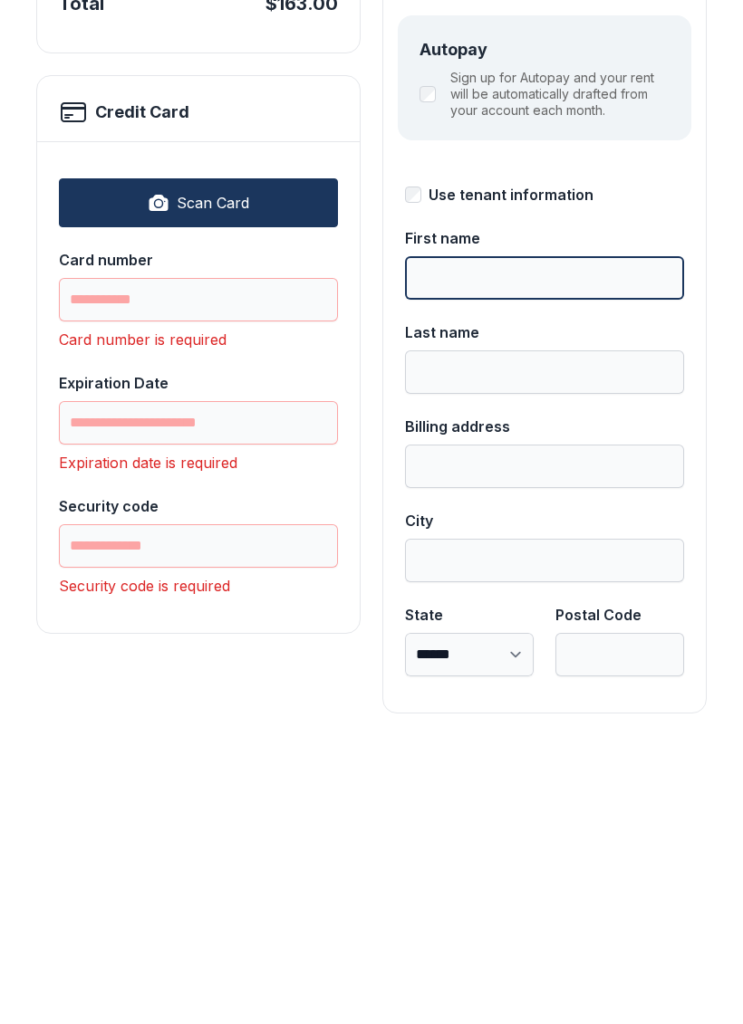
click at [493, 539] on input "First name" at bounding box center [544, 560] width 279 height 43
type input "****"
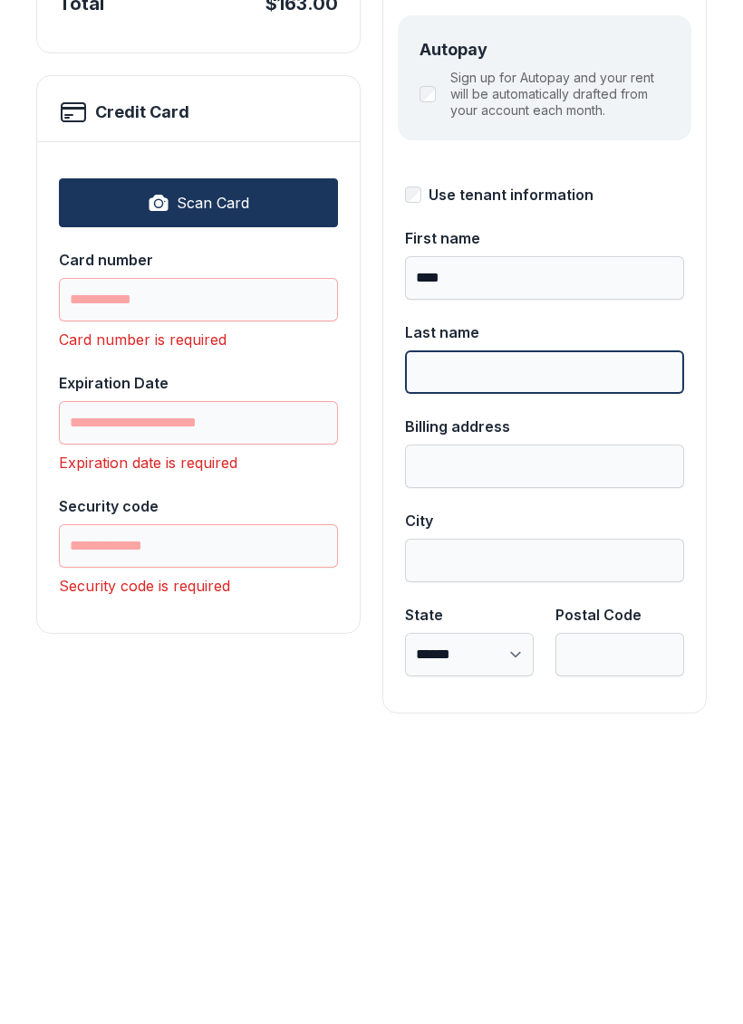
click at [488, 633] on input "Last name" at bounding box center [544, 654] width 279 height 43
type input "****"
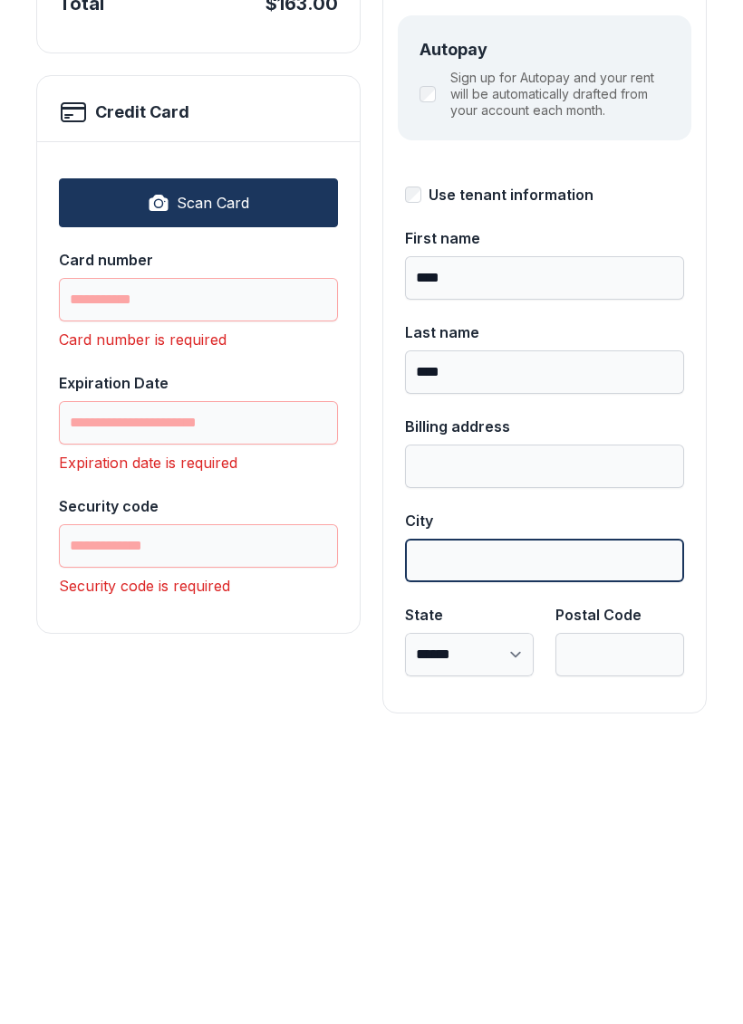
click at [479, 822] on input "City" at bounding box center [544, 843] width 279 height 43
type input "******"
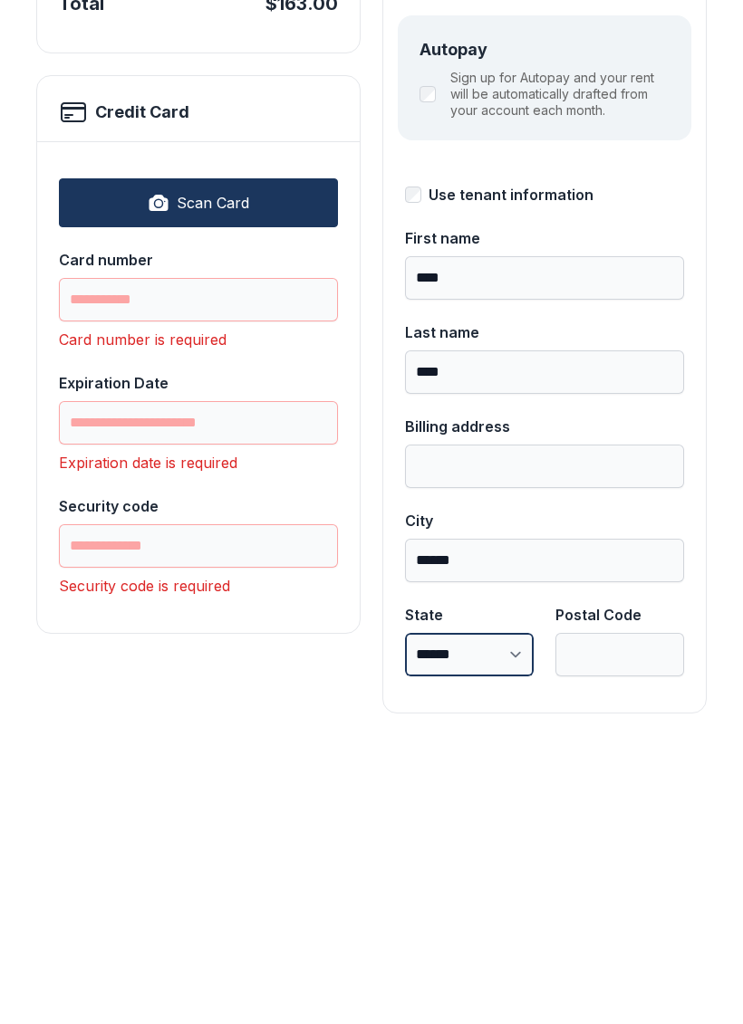
click at [478, 916] on select "**********" at bounding box center [469, 937] width 129 height 43
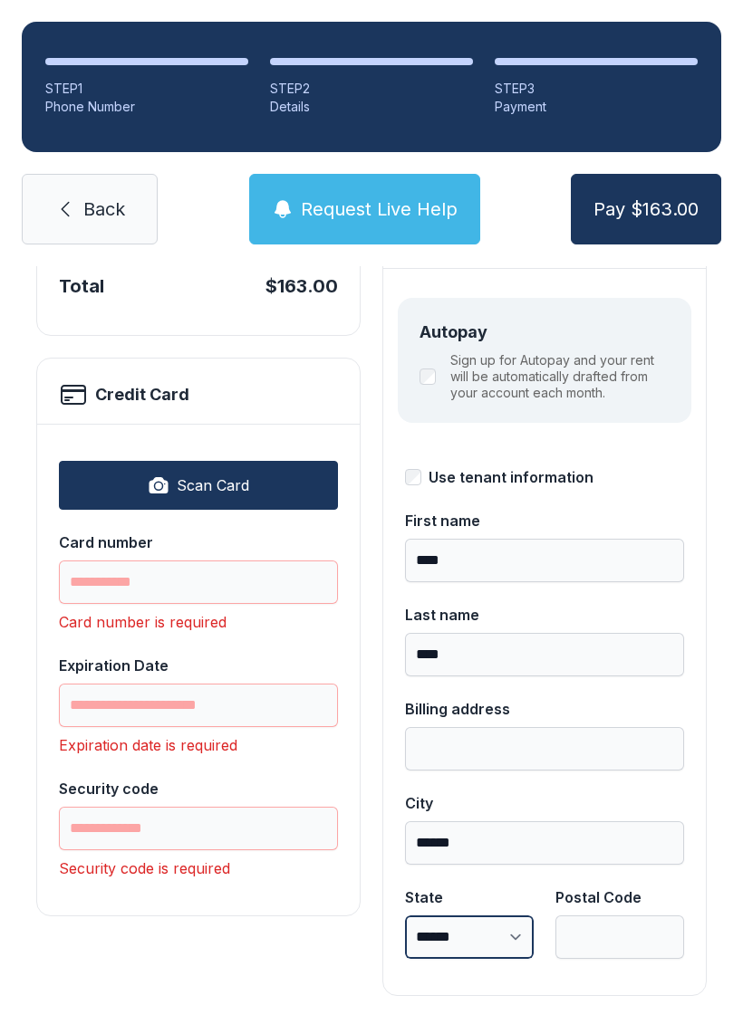
select select "**"
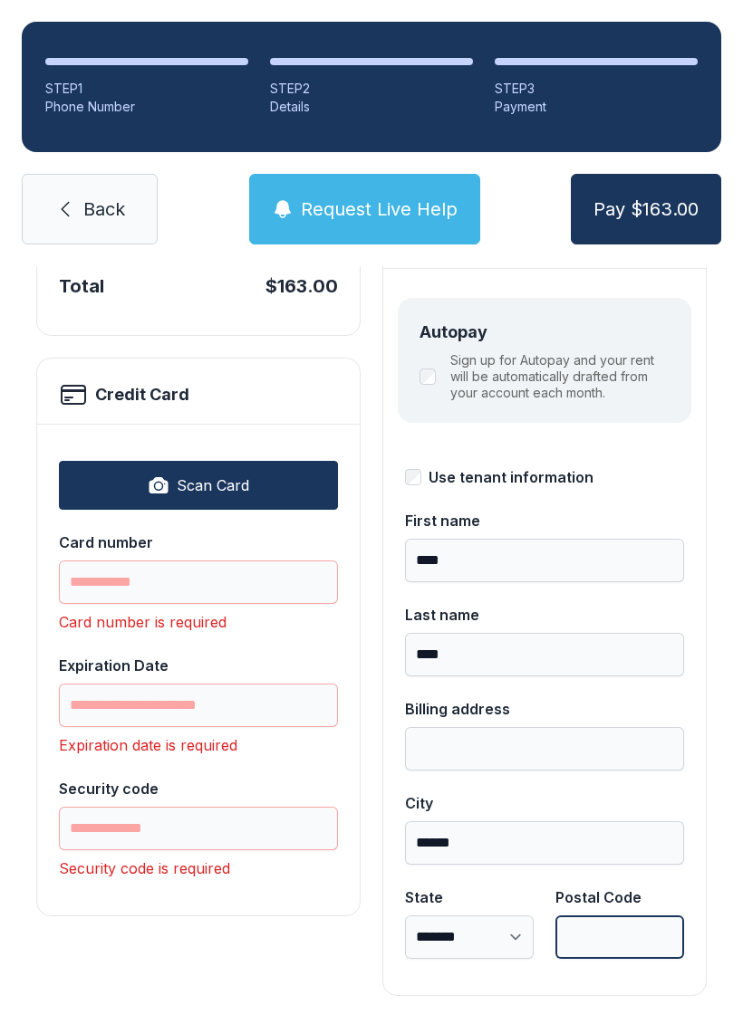
click at [612, 916] on input "Postal Code" at bounding box center [619, 937] width 129 height 43
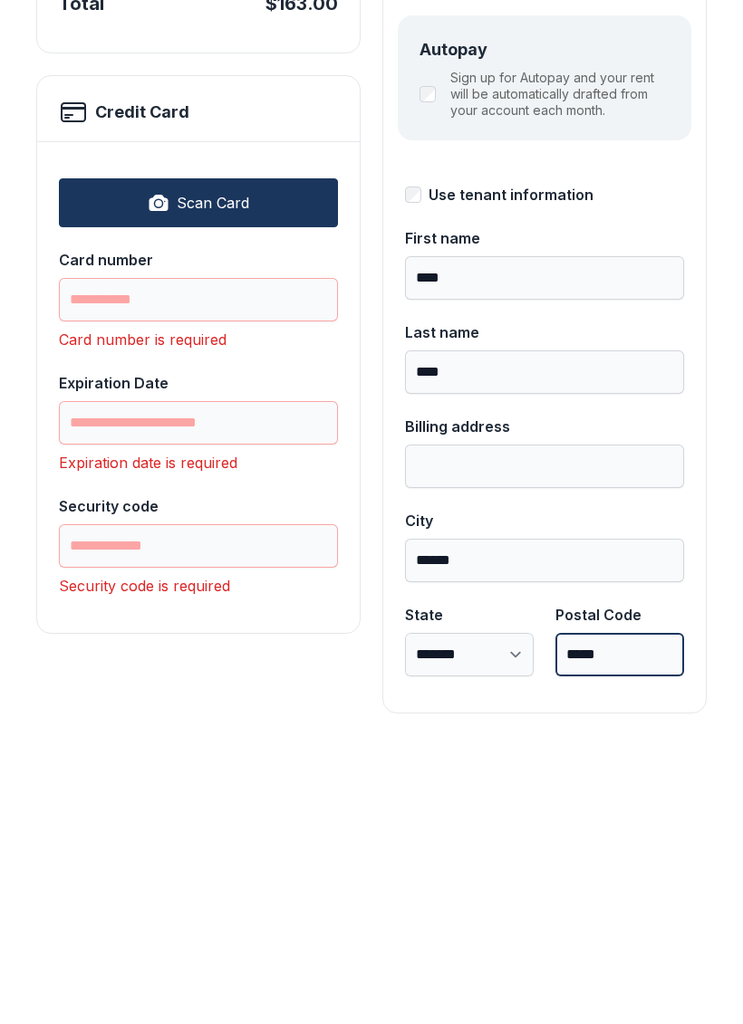
type input "*****"
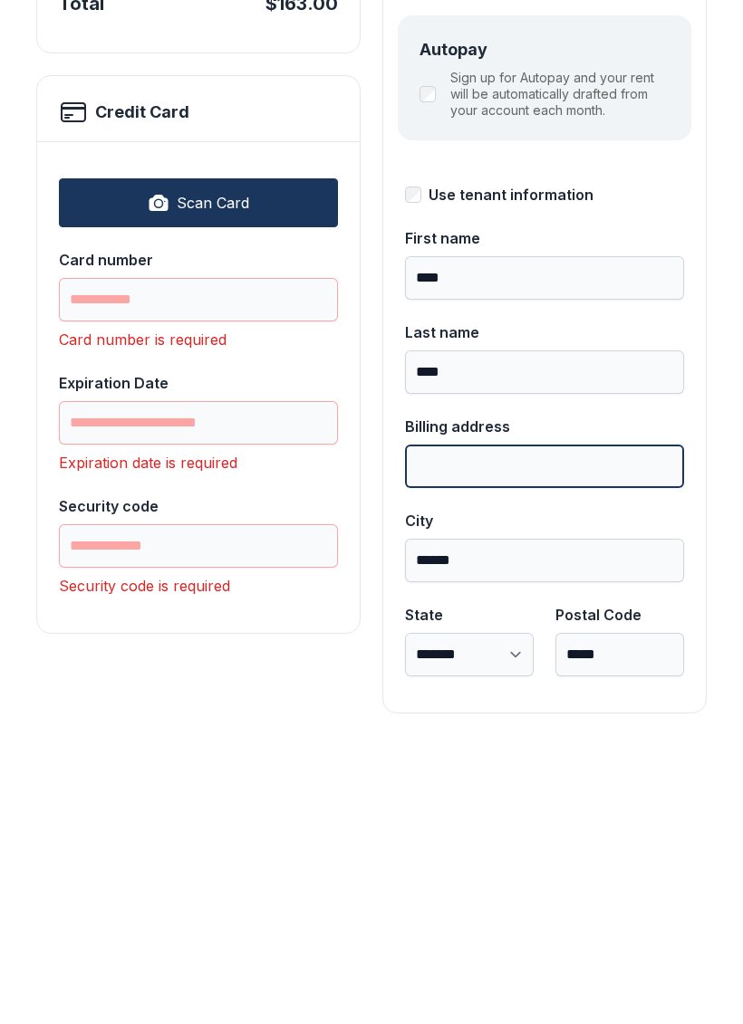
click at [490, 727] on input "Billing address" at bounding box center [544, 748] width 279 height 43
type input "**********"
click at [645, 174] on button "Pay $163.00" at bounding box center [646, 209] width 150 height 71
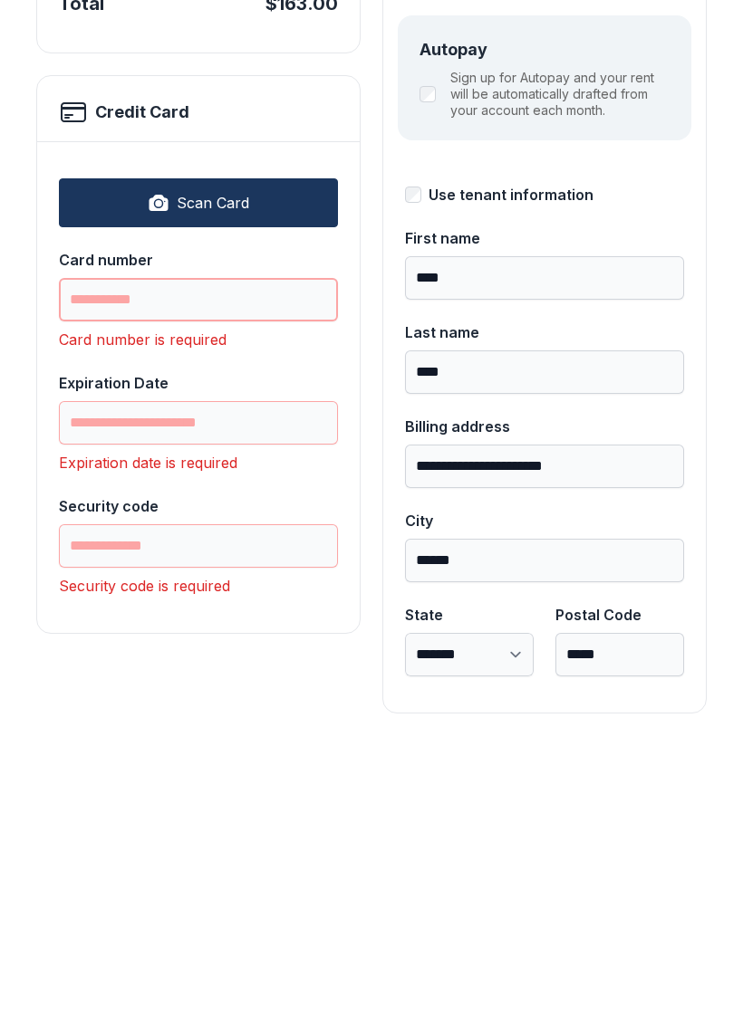
click at [179, 561] on input "Card number" at bounding box center [198, 582] width 279 height 43
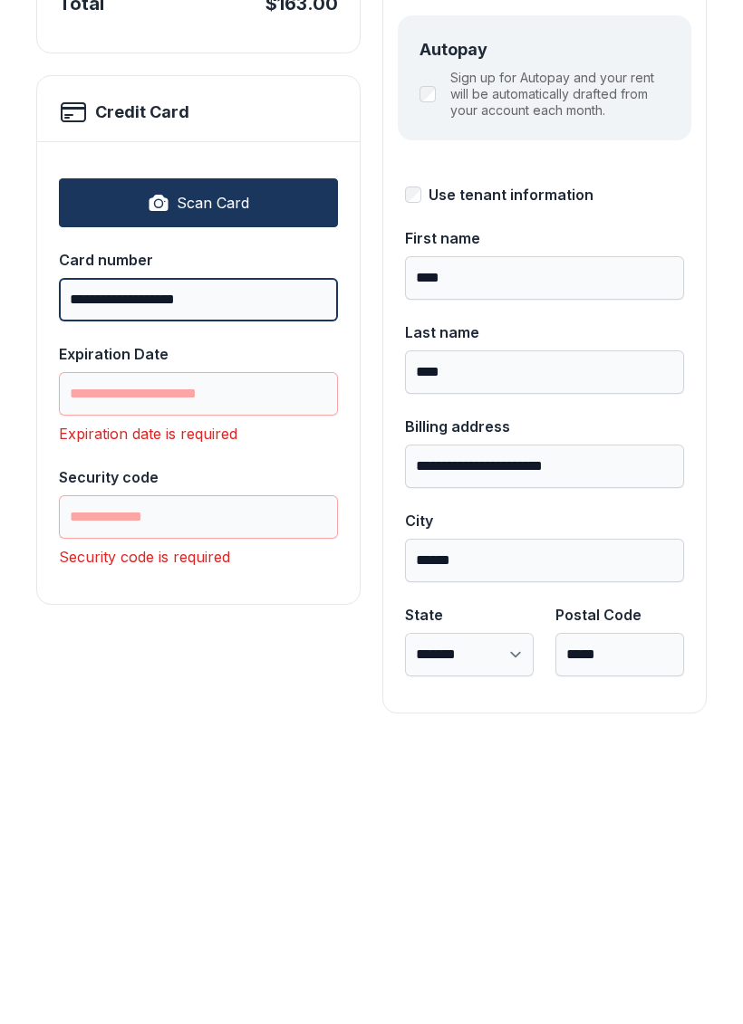
type input "**********"
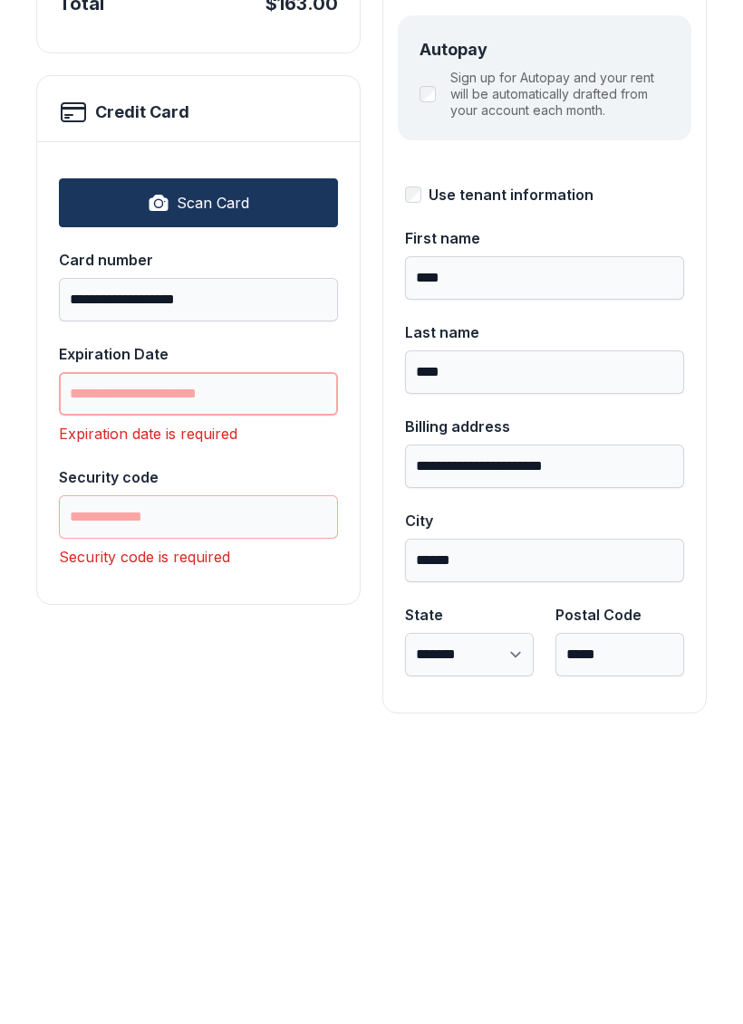
click at [238, 655] on input "Expiration Date" at bounding box center [198, 676] width 279 height 43
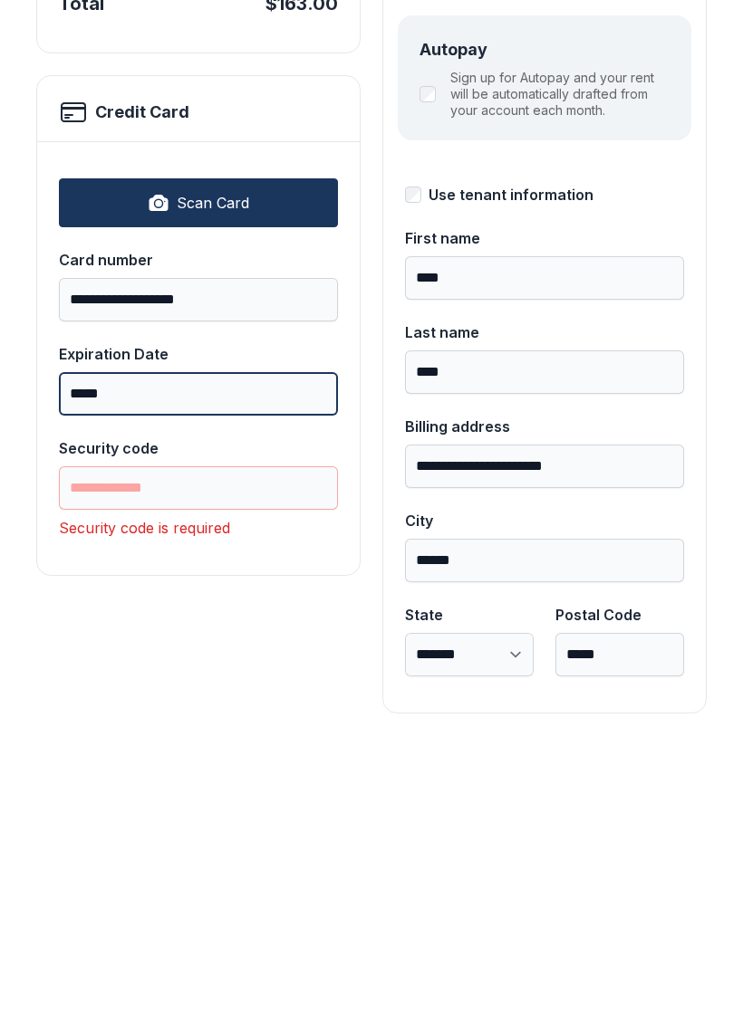
type input "*****"
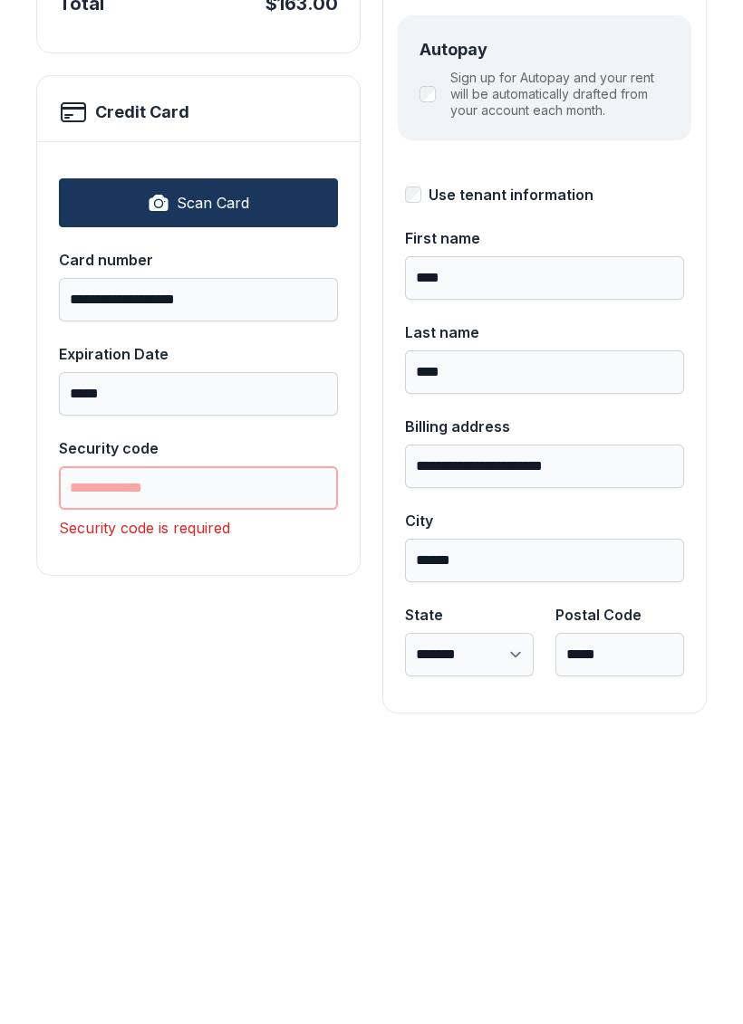
click at [214, 749] on input "Security code" at bounding box center [198, 770] width 279 height 43
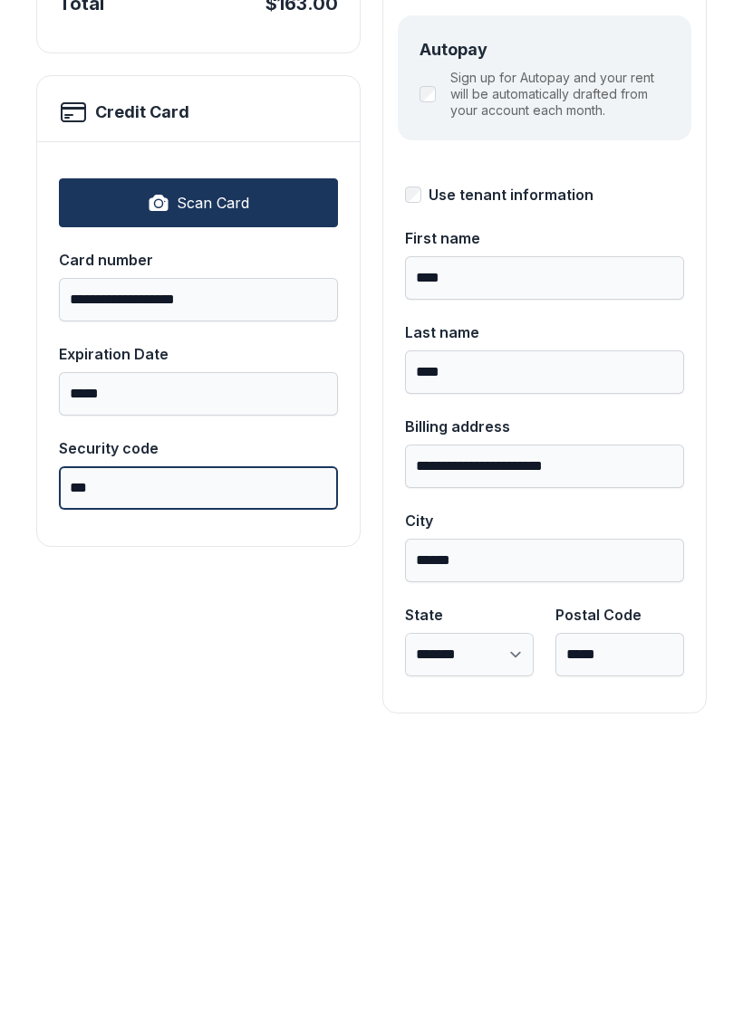
type input "***"
click at [645, 174] on button "Pay $163.00" at bounding box center [646, 209] width 150 height 71
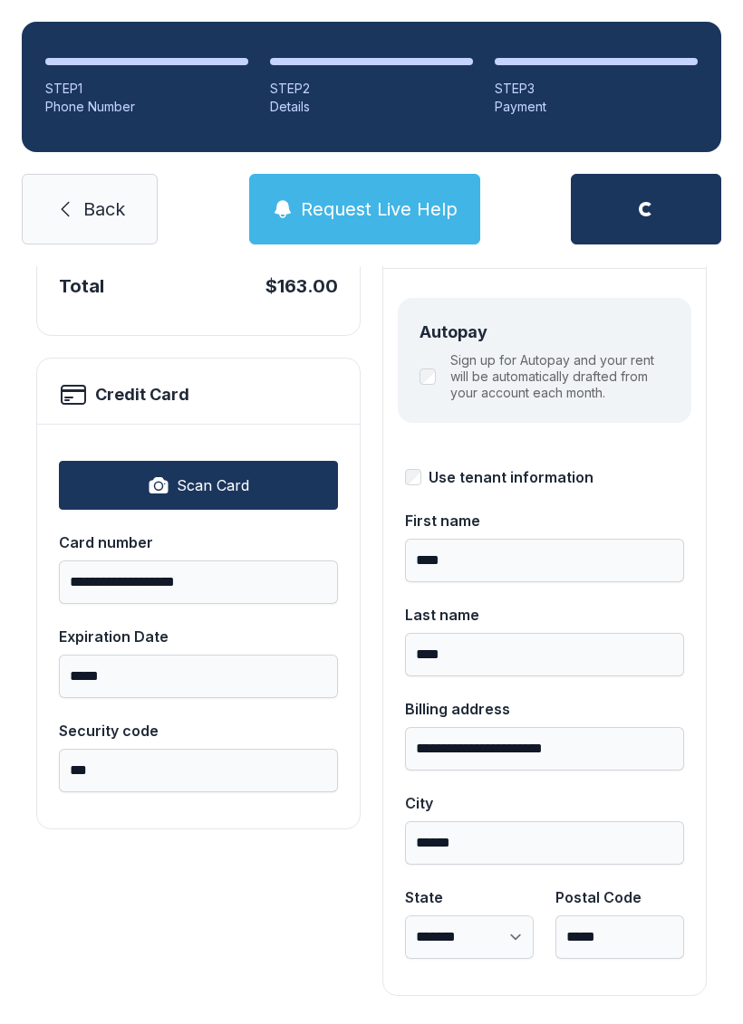
click at [716, 620] on div "**********" at bounding box center [371, 569] width 743 height 1000
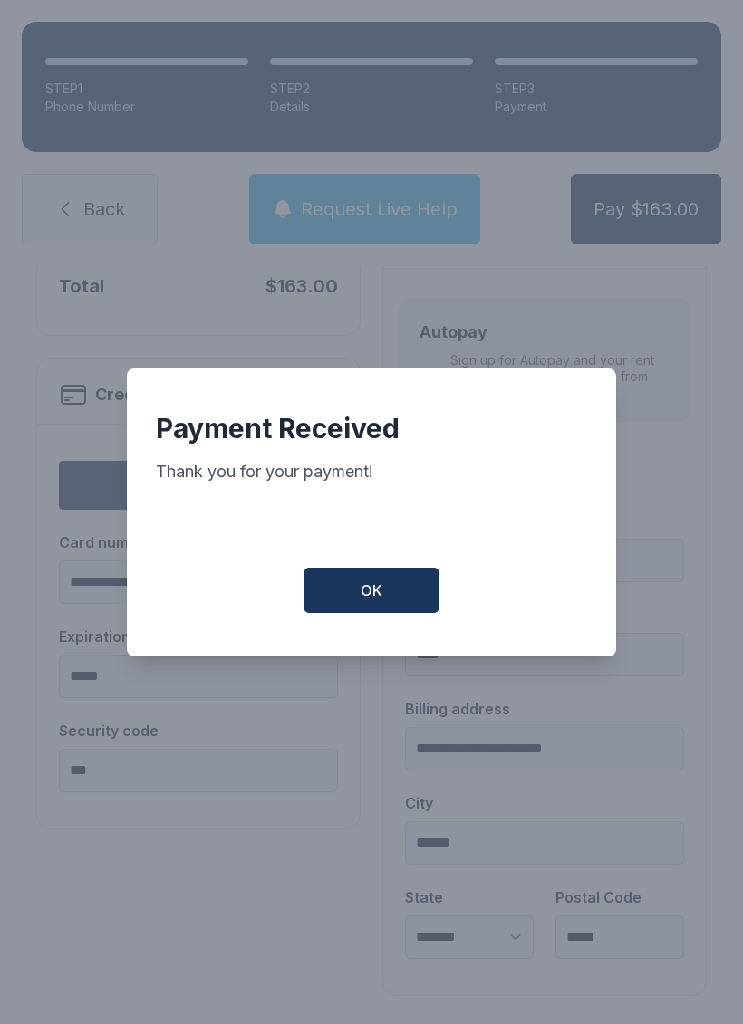
click at [380, 595] on span "OK" at bounding box center [371, 591] width 22 height 22
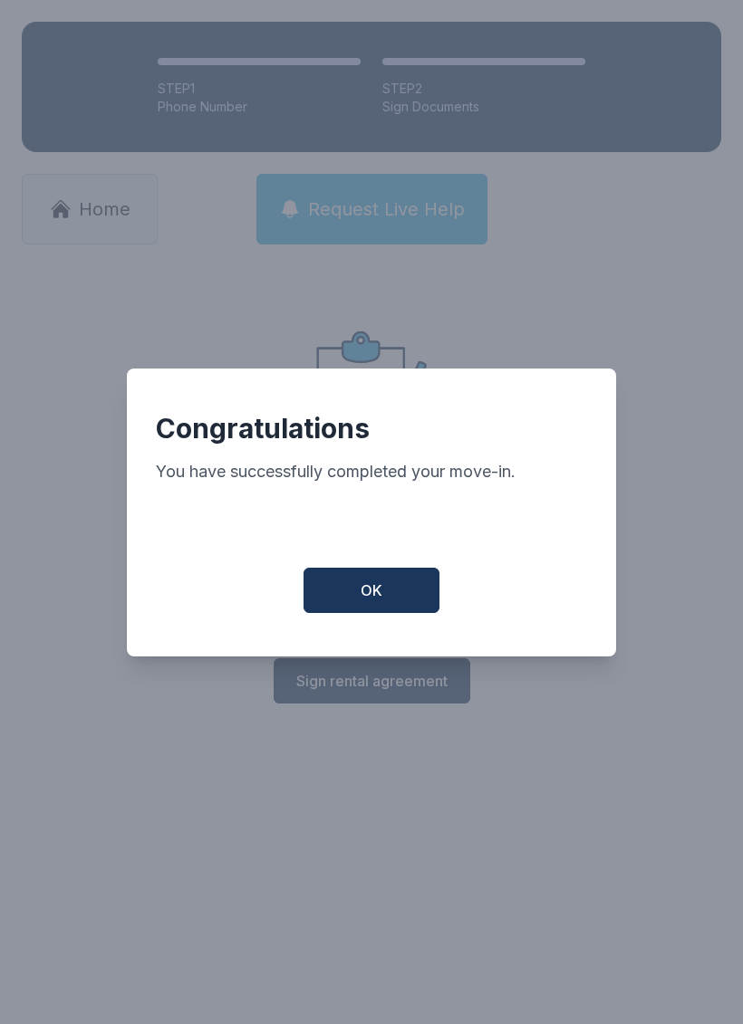
click at [382, 597] on button "OK" at bounding box center [371, 590] width 136 height 45
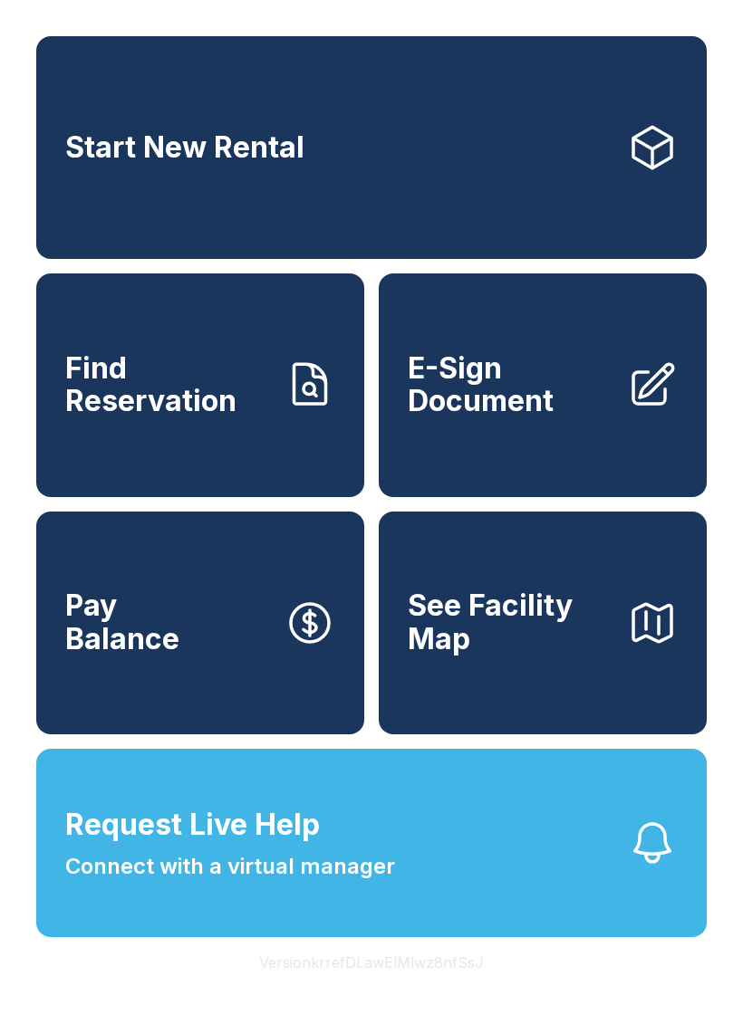
click at [527, 418] on span "E-Sign Document" at bounding box center [510, 385] width 205 height 66
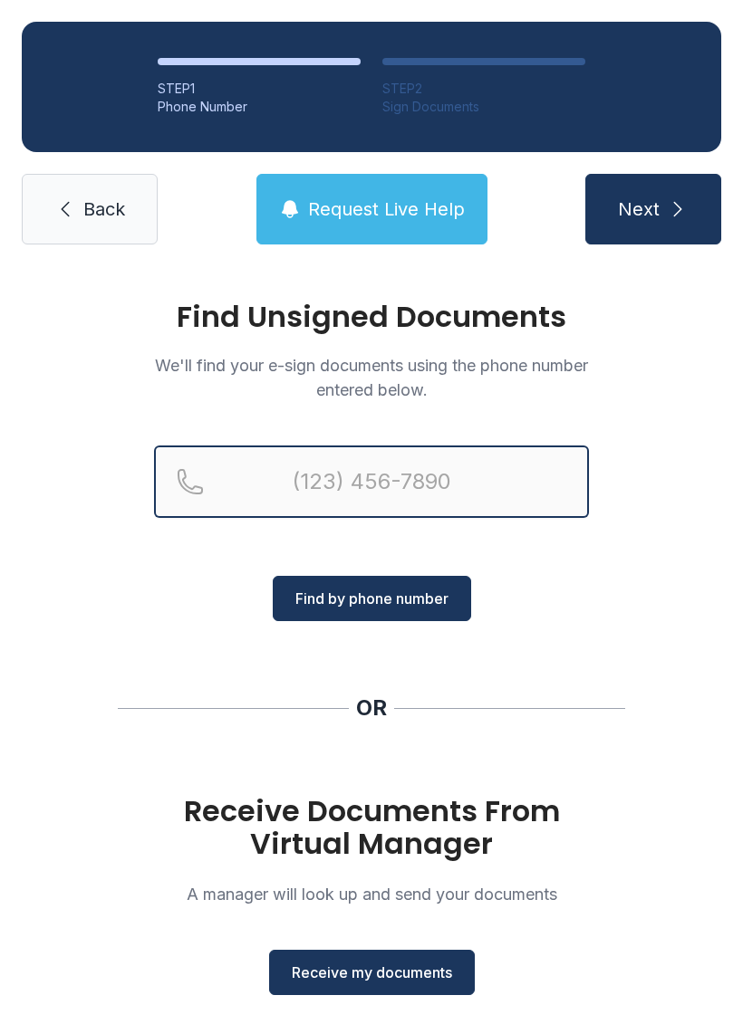
click at [351, 463] on input "Reservation phone number" at bounding box center [371, 482] width 435 height 72
type input "(7"
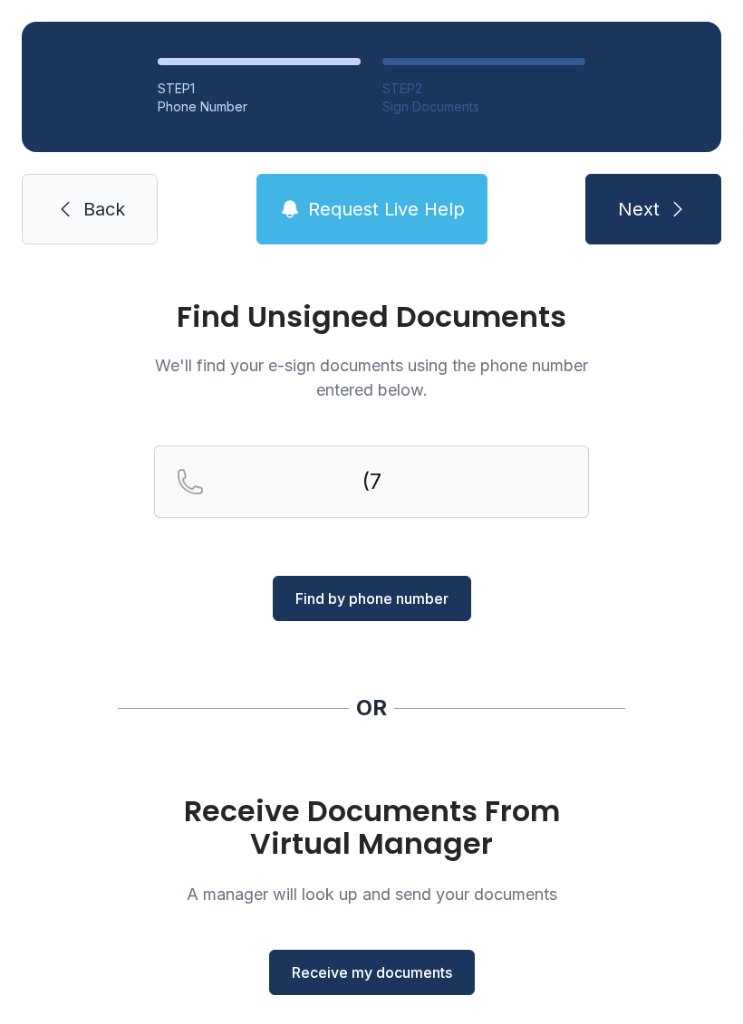
click at [67, 207] on icon at bounding box center [65, 209] width 22 height 22
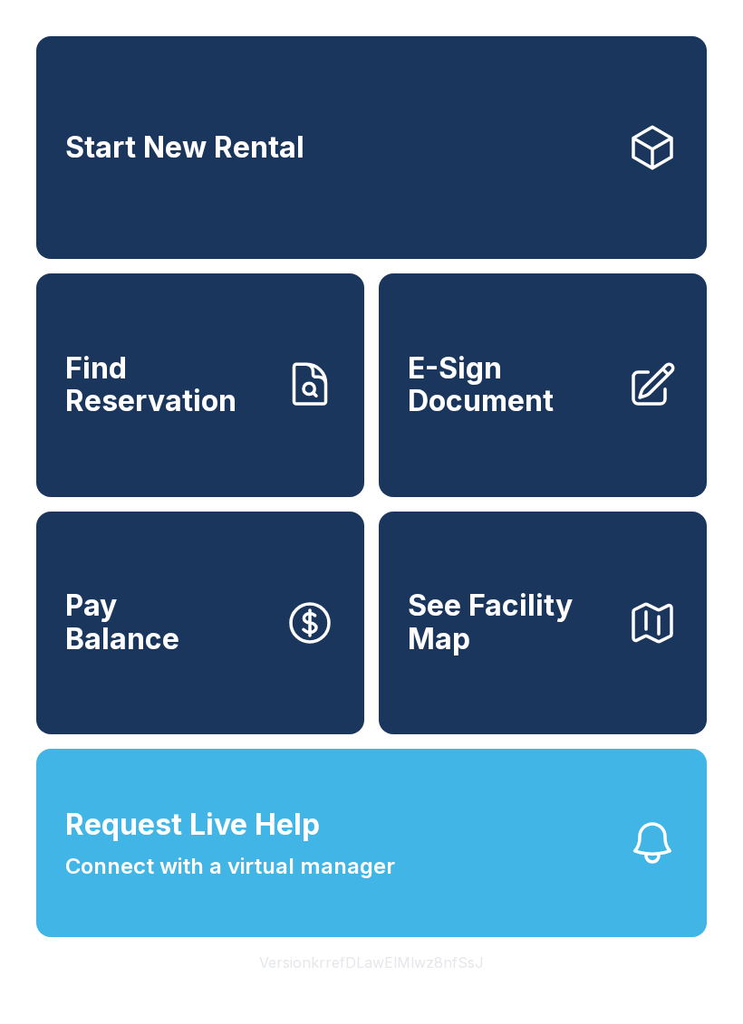
click at [539, 448] on link "E-Sign Document" at bounding box center [543, 385] width 328 height 223
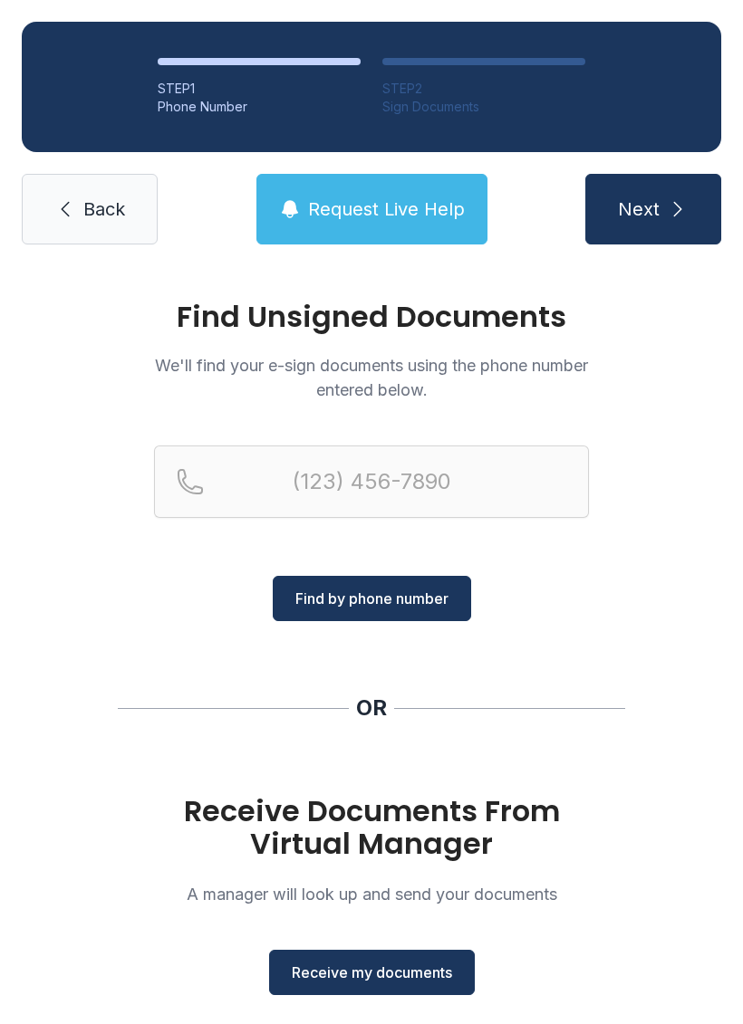
click at [408, 975] on span "Receive my documents" at bounding box center [372, 973] width 160 height 22
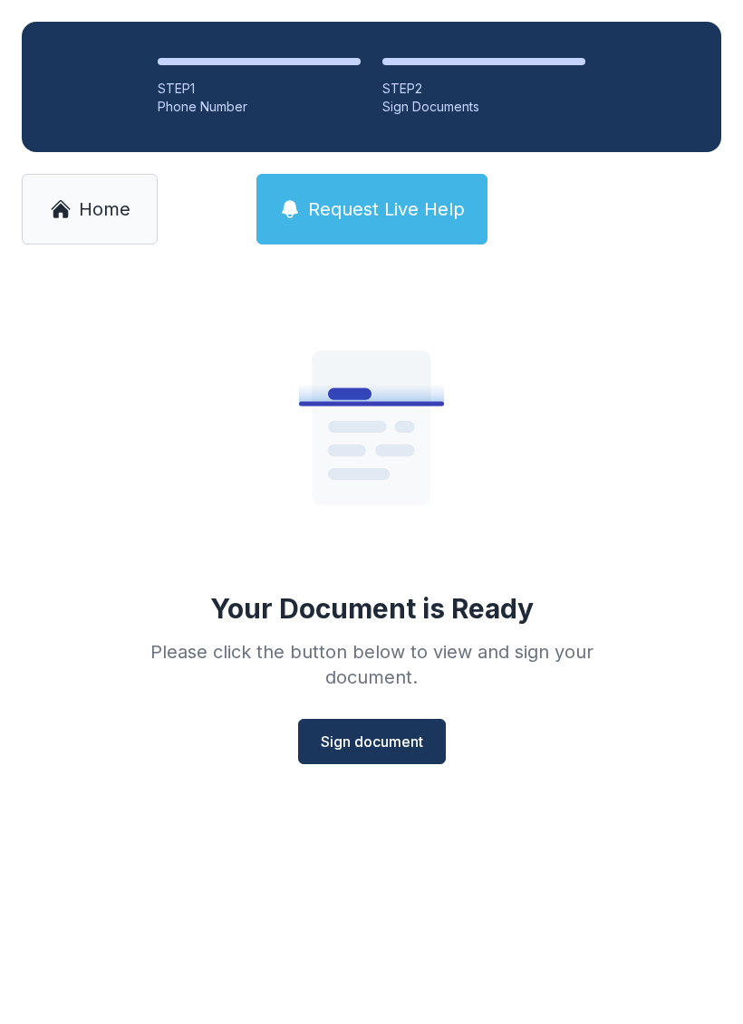
click at [378, 747] on span "Sign document" at bounding box center [372, 742] width 102 height 22
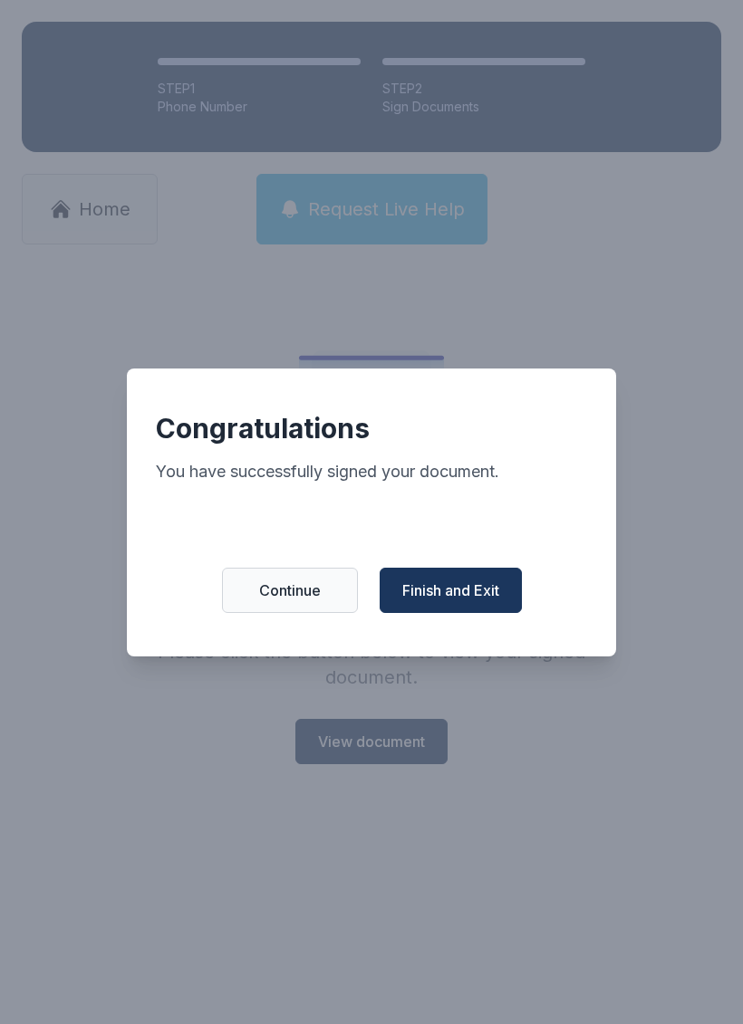
click at [454, 595] on span "Finish and Exit" at bounding box center [450, 591] width 97 height 22
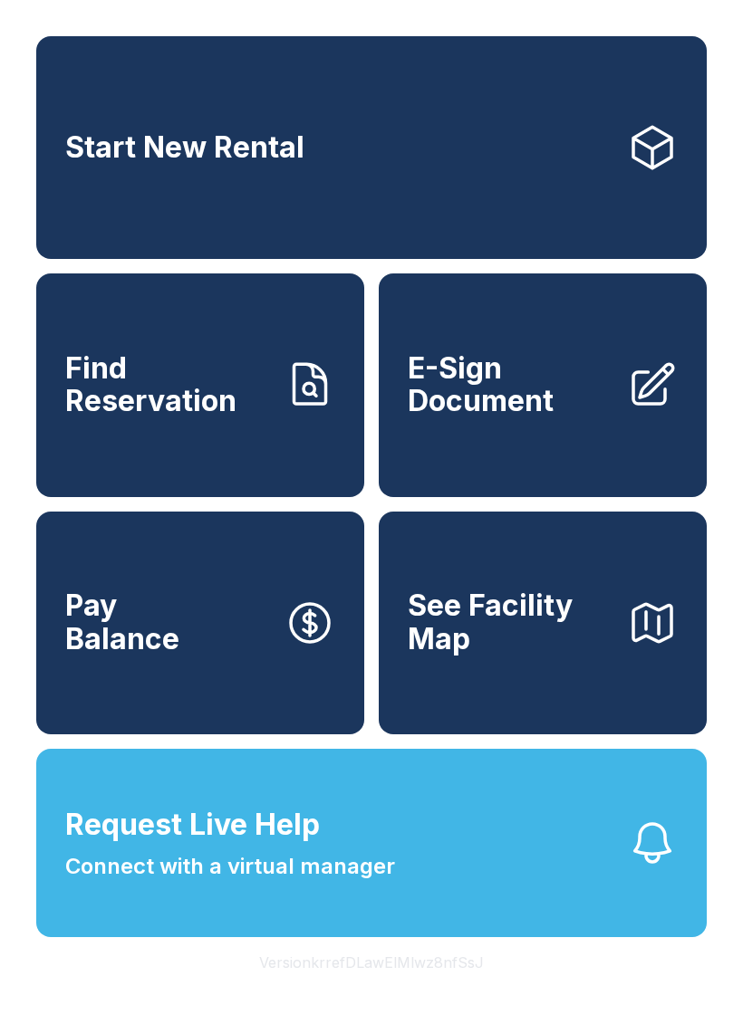
click at [533, 394] on span "E-Sign Document" at bounding box center [510, 385] width 205 height 66
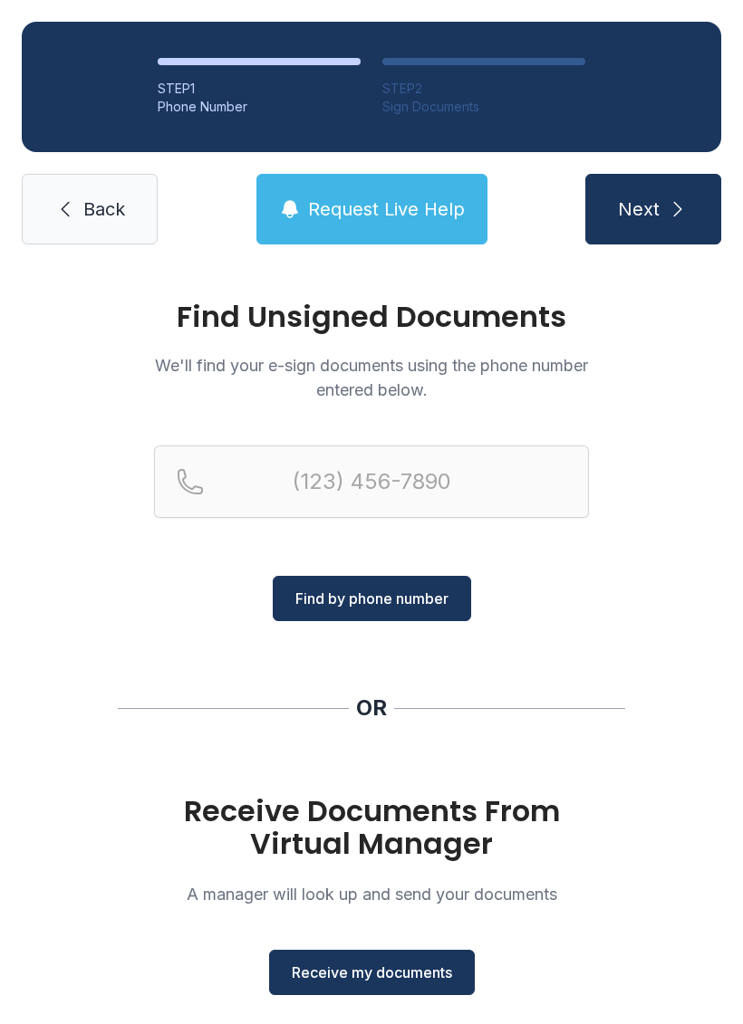
click at [380, 988] on button "Receive my documents" at bounding box center [372, 972] width 206 height 45
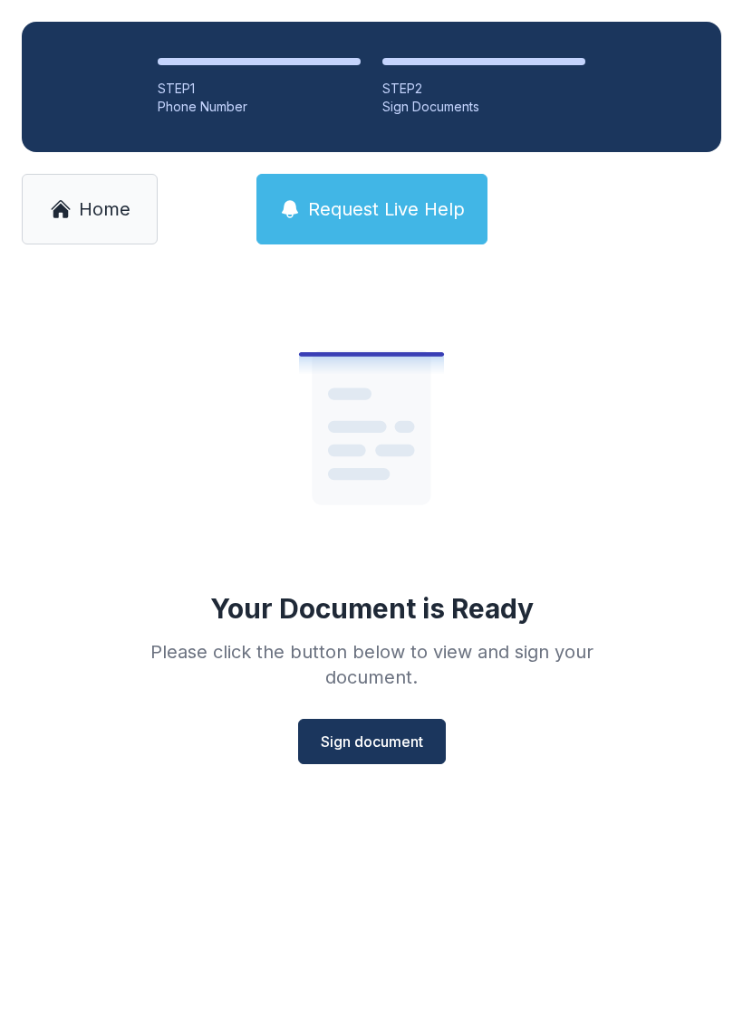
click at [377, 739] on span "Sign document" at bounding box center [372, 742] width 102 height 22
click at [395, 738] on span "Sign document" at bounding box center [372, 742] width 102 height 22
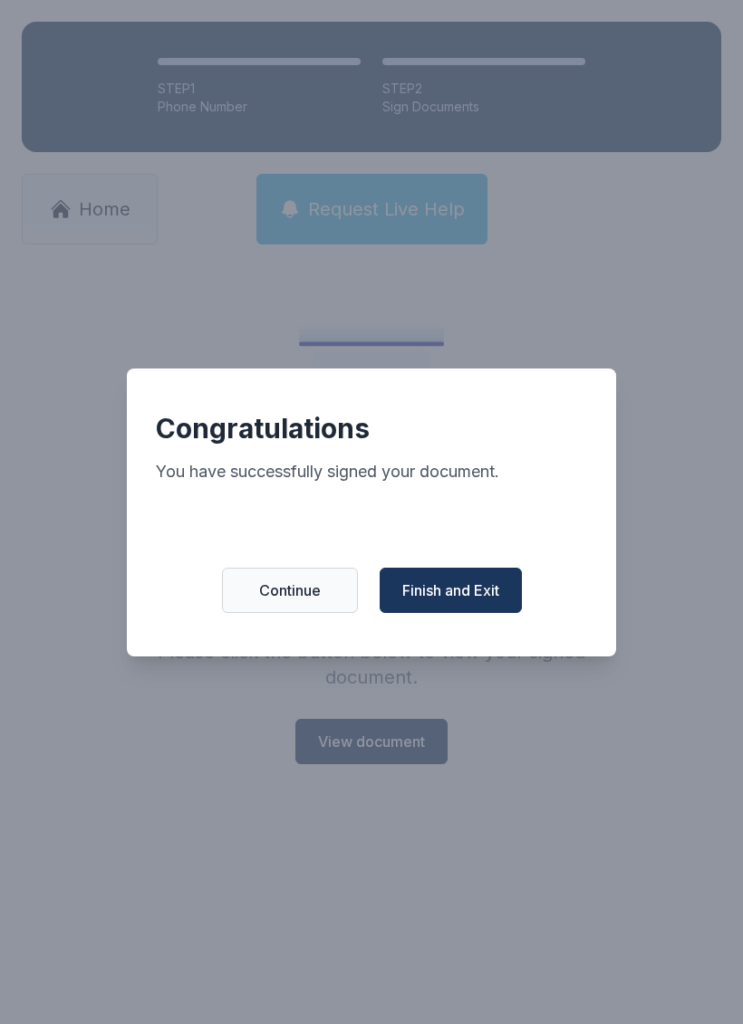
click at [450, 601] on span "Finish and Exit" at bounding box center [450, 591] width 97 height 22
